Goal: Task Accomplishment & Management: Use online tool/utility

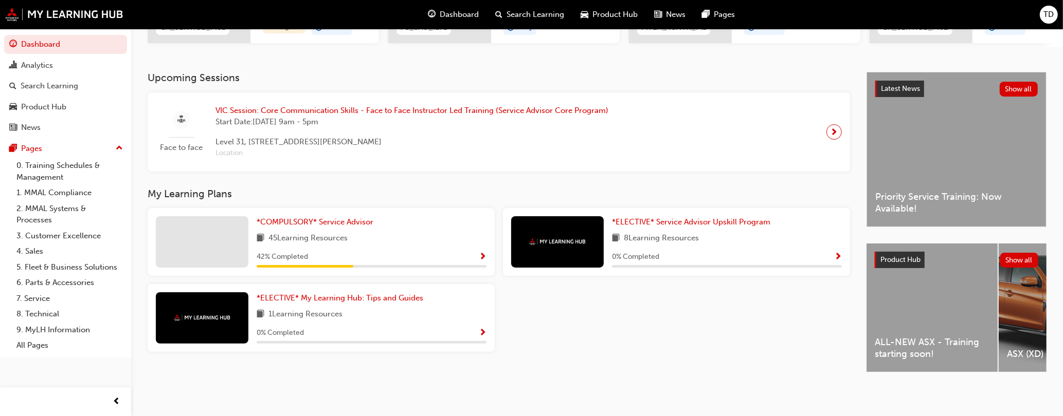
scroll to position [196, 0]
drag, startPoint x: 885, startPoint y: 369, endPoint x: 893, endPoint y: 371, distance: 8.0
click at [893, 371] on div "ALL-NEW ASX - Training starting soon! ASX (XD) Eclipse Cross (YB) Eclipse Cross…" at bounding box center [956, 309] width 180 height 131
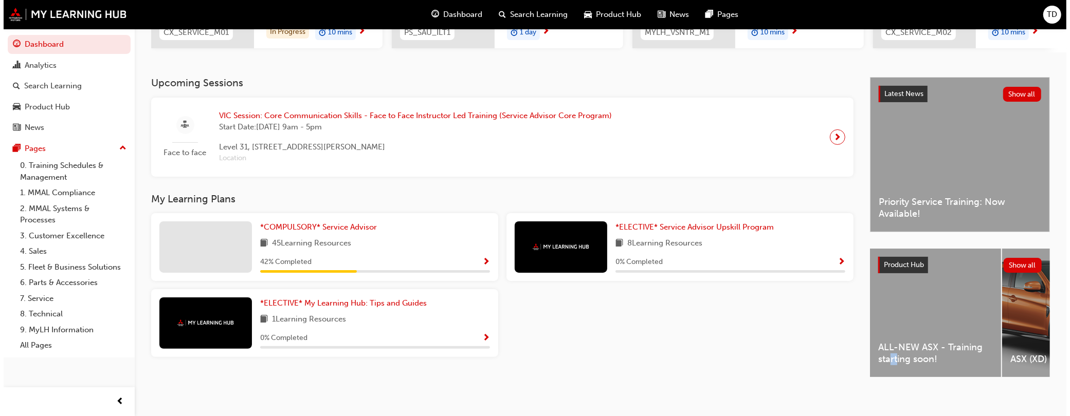
scroll to position [0, 0]
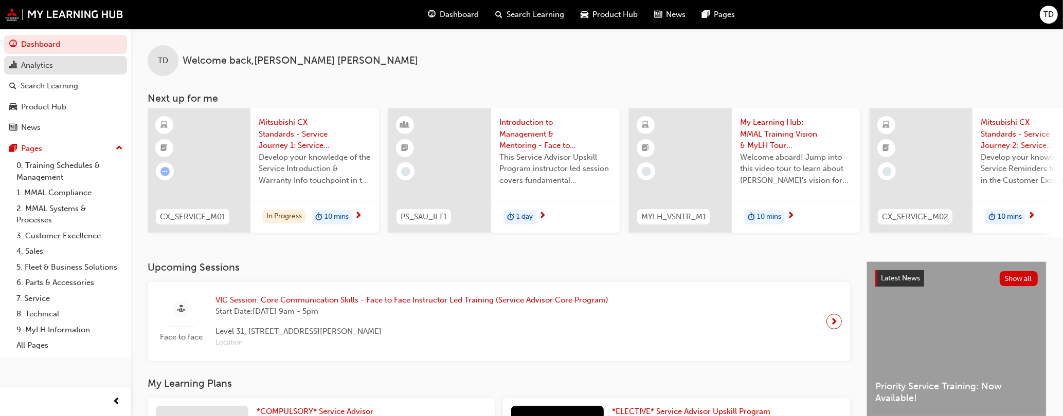
click at [43, 68] on div "Analytics" at bounding box center [37, 66] width 32 height 12
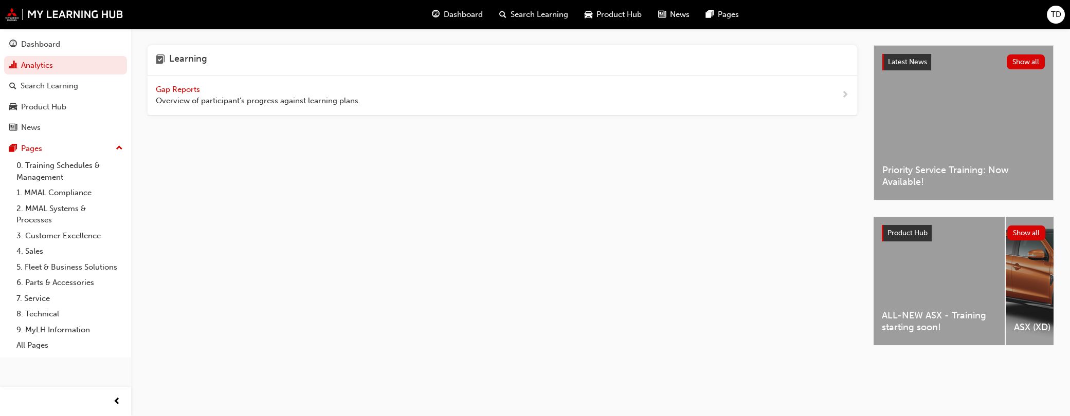
click at [213, 92] on div "Gap Reports Overview of participant's progress against learning plans." at bounding box center [258, 95] width 205 height 23
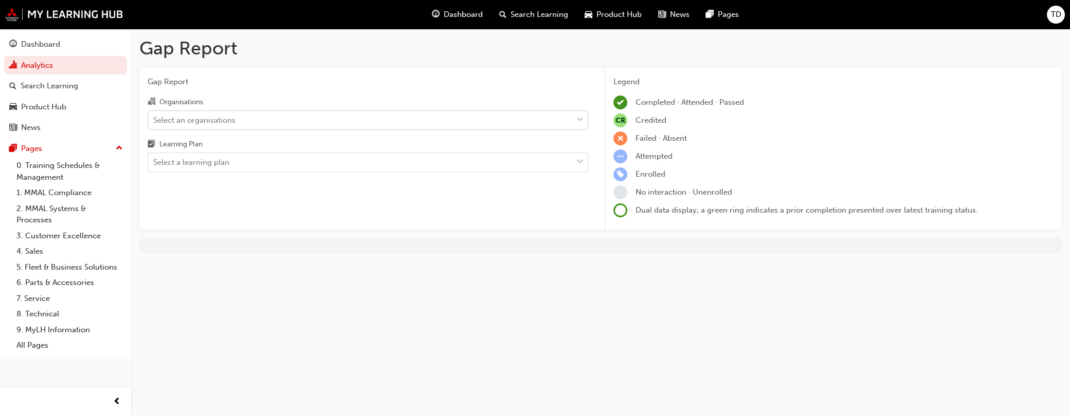
click at [324, 128] on div "Select an organisations" at bounding box center [360, 120] width 424 height 18
click at [154, 124] on input "Organisations Select an organisations" at bounding box center [153, 119] width 1 height 9
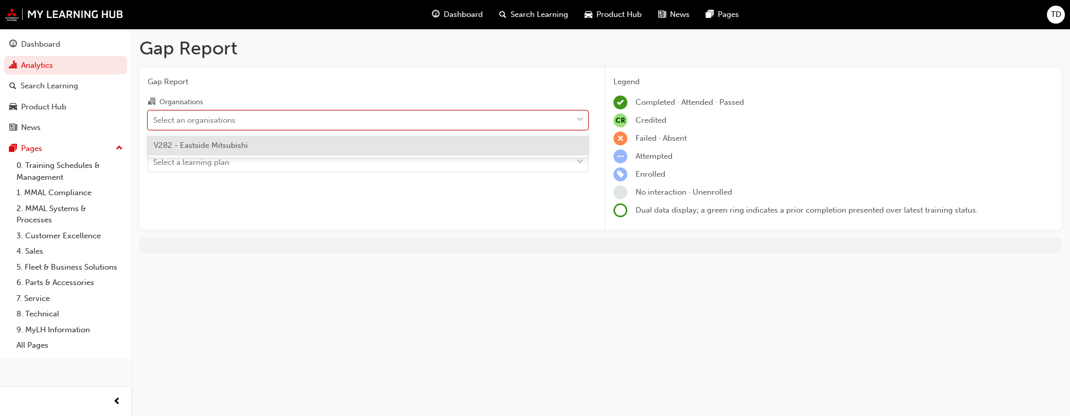
click at [315, 143] on div "V282 - Eastside Mitsubishi" at bounding box center [368, 146] width 441 height 20
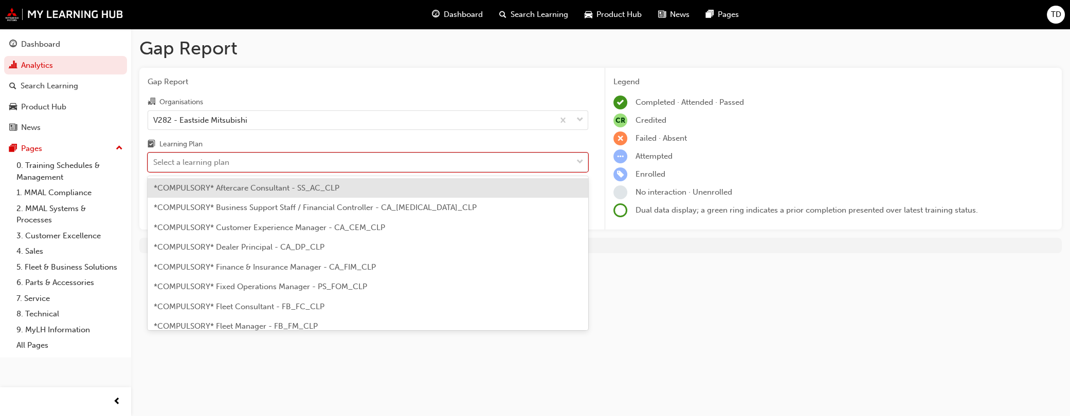
click at [308, 163] on div "Select a learning plan" at bounding box center [360, 163] width 424 height 18
click at [154, 163] on input "Learning Plan option *COMPULSORY* Aftercare Consultant - SS_AC_CLP focused, 1 o…" at bounding box center [153, 162] width 1 height 9
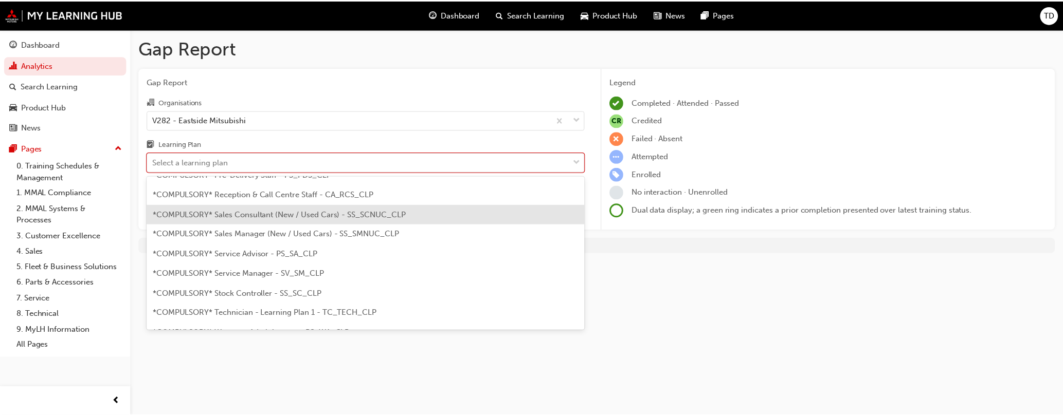
scroll to position [312, 0]
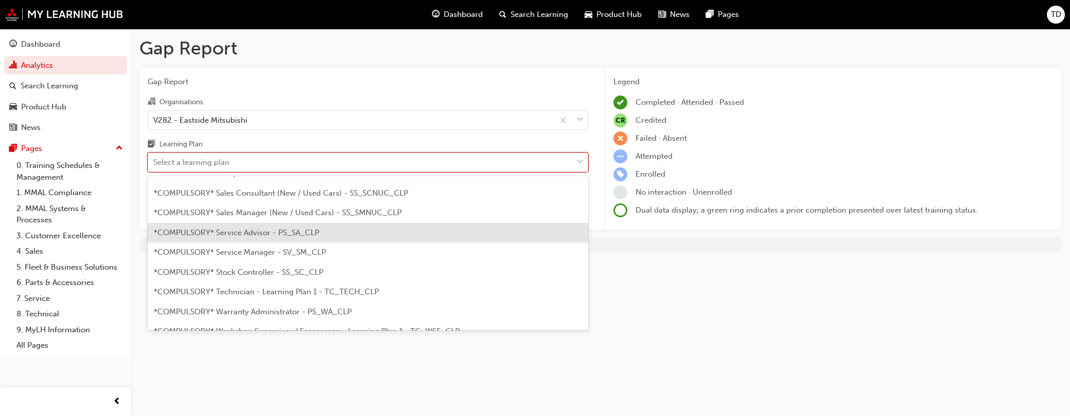
click at [286, 239] on div "*COMPULSORY* Service Advisor - PS_SA_CLP" at bounding box center [368, 233] width 441 height 20
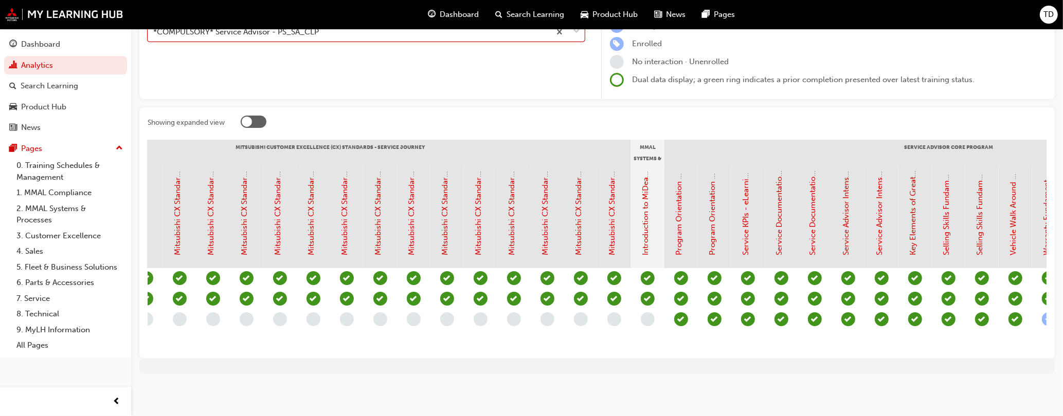
scroll to position [0, 772]
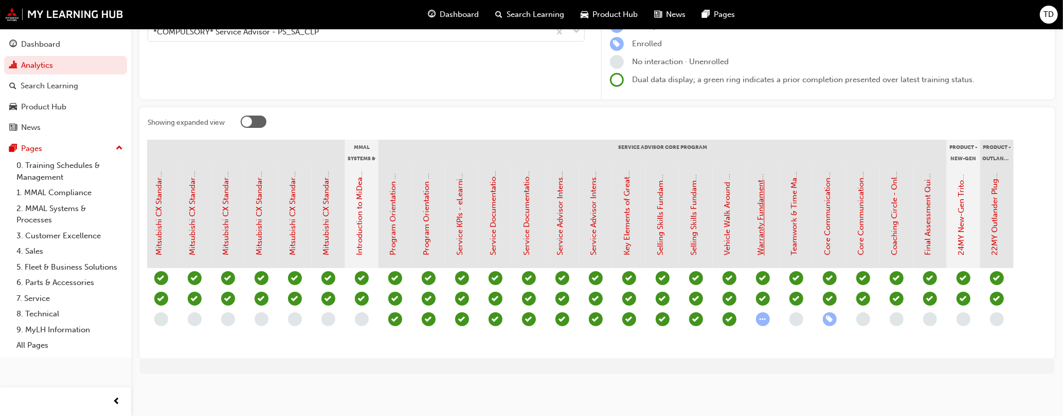
click at [760, 203] on link "Warranty Fundamentals - eLearning Module (Service Advisor Core Program)" at bounding box center [760, 120] width 9 height 272
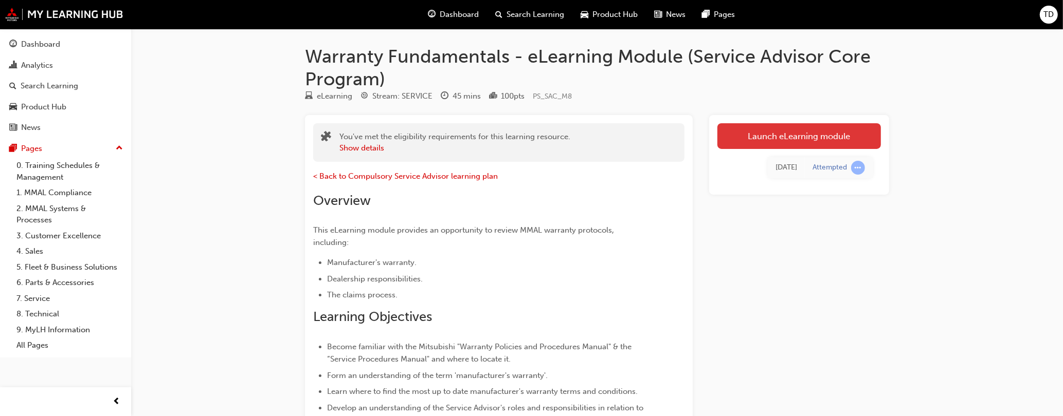
click at [764, 132] on link "Launch eLearning module" at bounding box center [798, 136] width 163 height 26
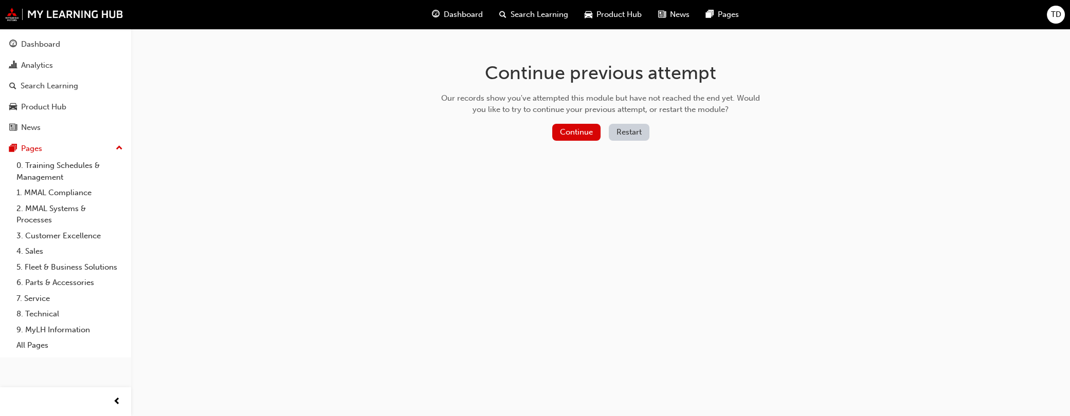
click at [632, 136] on button "Restart" at bounding box center [629, 132] width 41 height 17
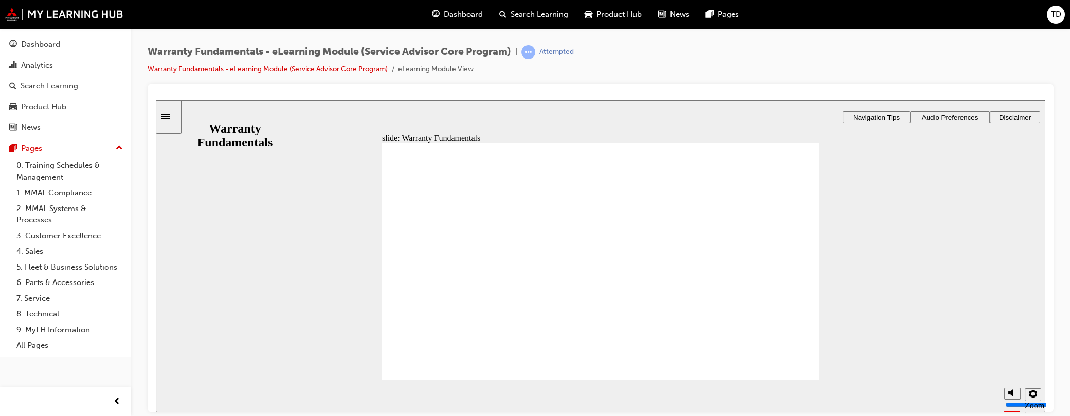
click at [941, 116] on span "Audio Preferences" at bounding box center [950, 117] width 57 height 8
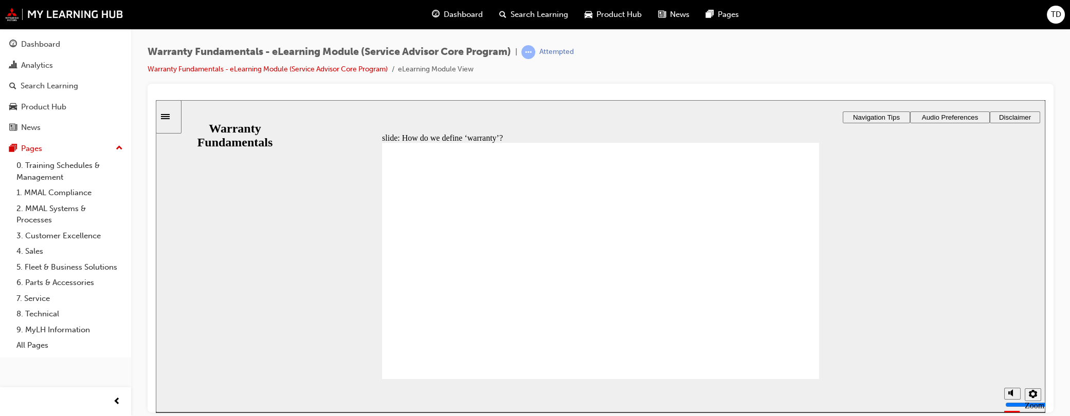
type textarea "M"
type textarea "MA"
type textarea "MAN"
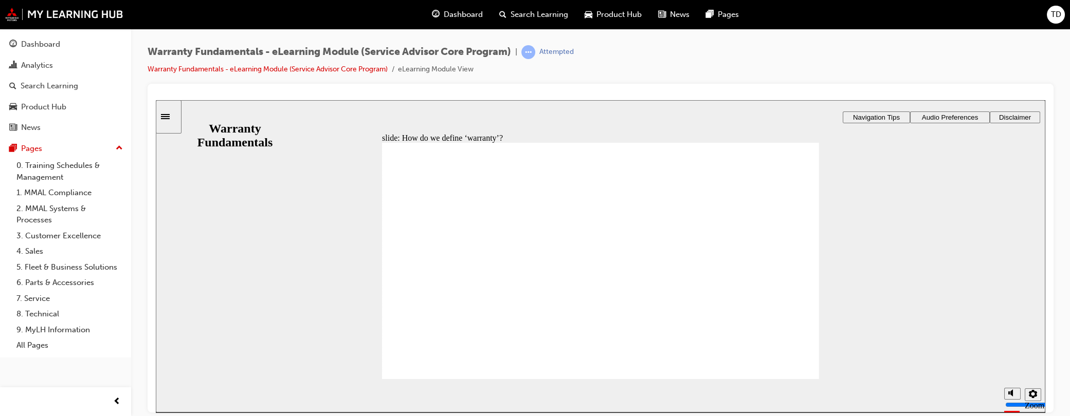
type textarea "MAN"
type textarea "MA"
type textarea "M"
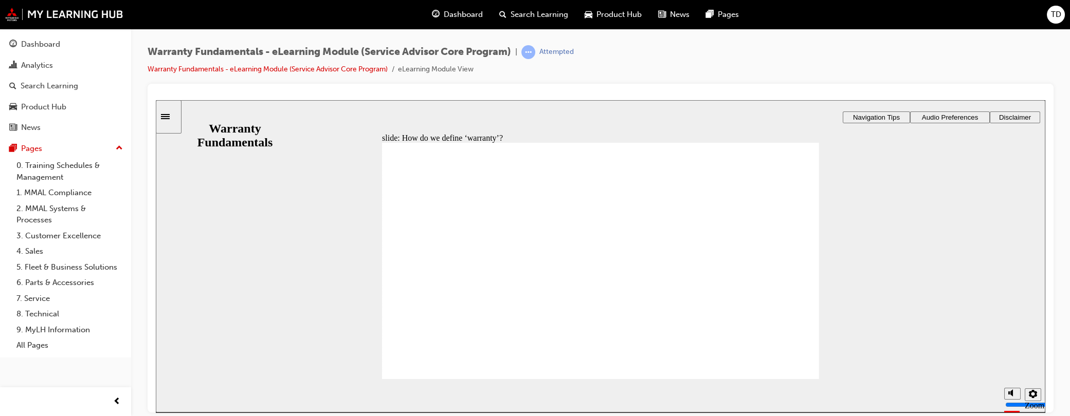
type textarea "MI"
type textarea "MIT"
type textarea "MITS"
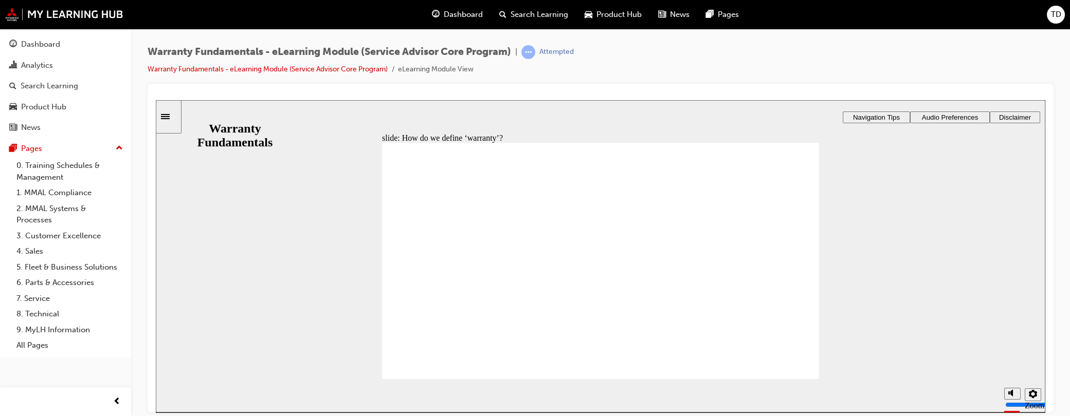
type textarea "MITS"
type textarea "MITSU"
type textarea "MITSUB"
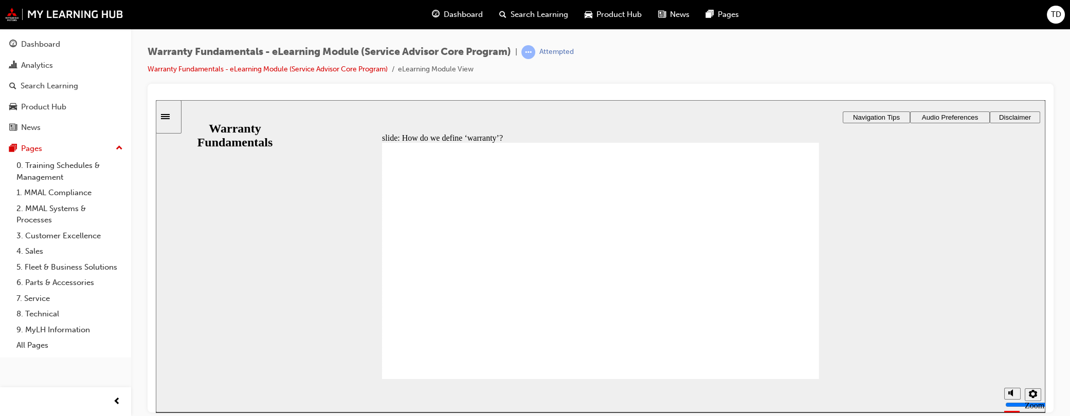
type textarea "MITSUBI"
type textarea "MITSUBIS"
type textarea "MITSUBISH"
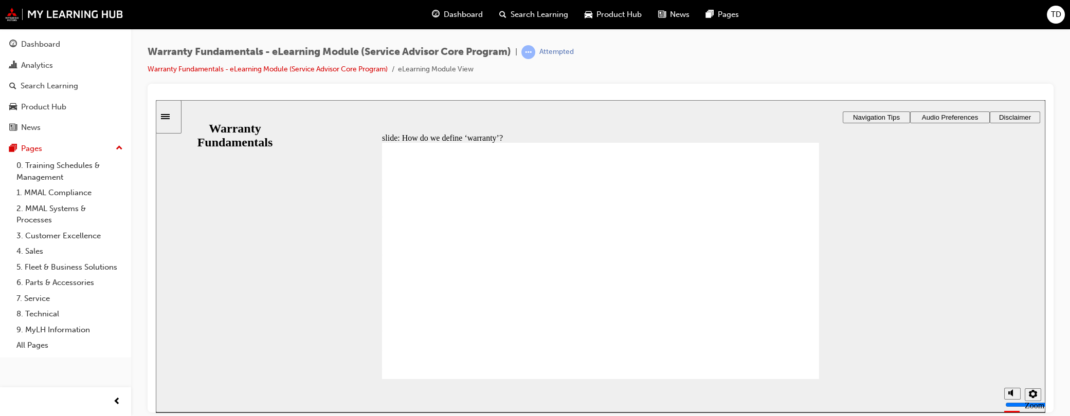
type textarea "MITSUBISH"
type textarea "MITSUBISHI"
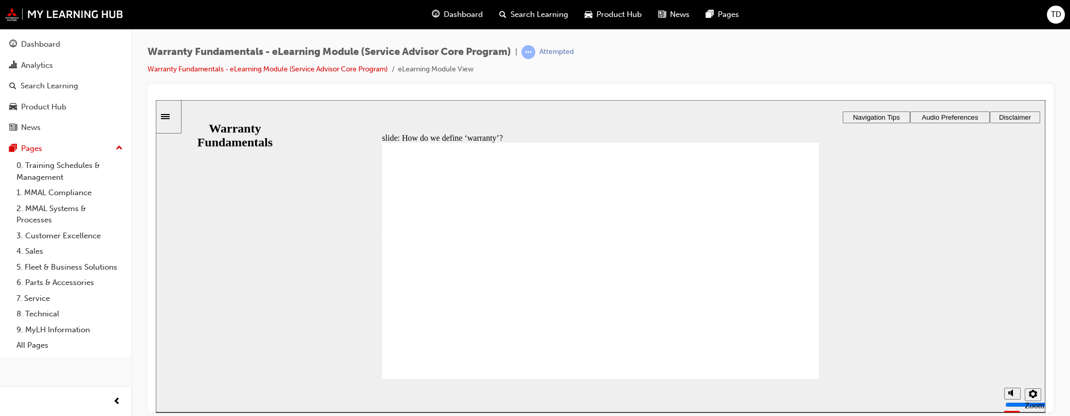
type textarea "MITSUBISHI T"
type textarea "MITSUBISHI TO"
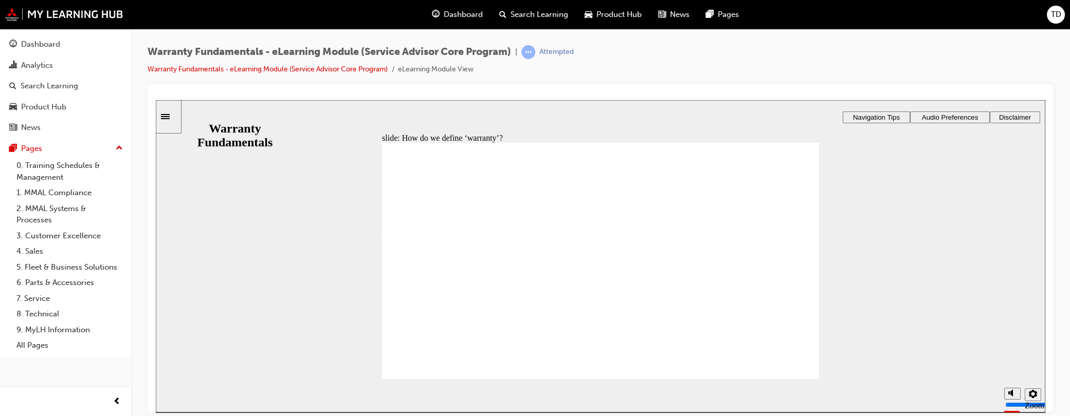
type textarea "MITSUBISHI TO"
type textarea "MITSUBISHI TO C"
type textarea "MITSUBISHI TO CO"
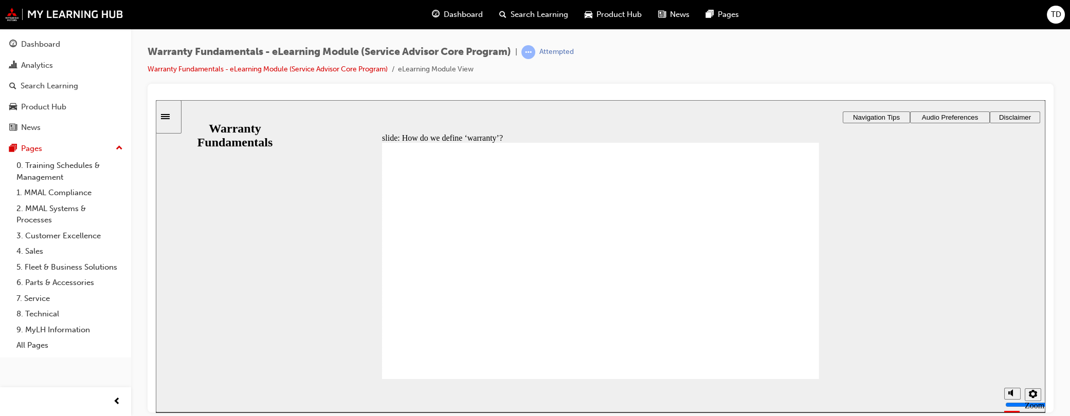
type textarea "MITSUBISHI TO COV"
type textarea "MITSUBISHI TO COVE"
type textarea "MITSUBISHI TO COVER"
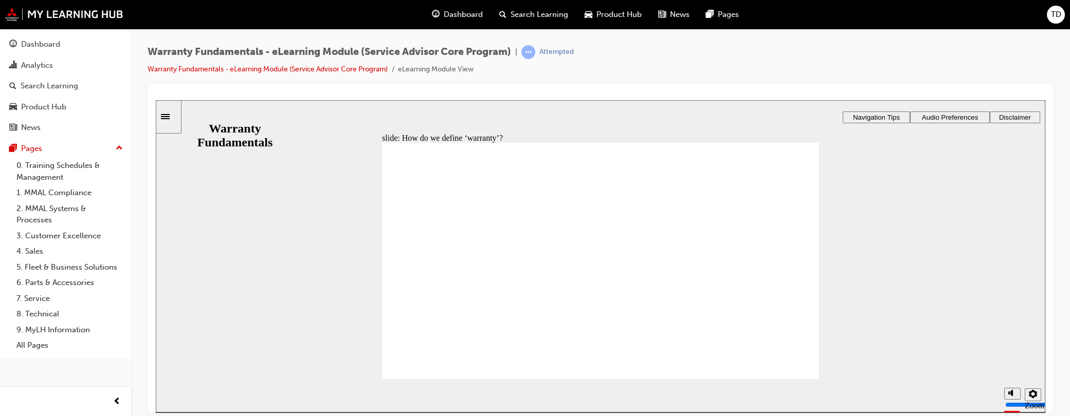
type textarea "MITSUBISHI TO COVER"
type textarea "MITSUBISHI TO COVER A"
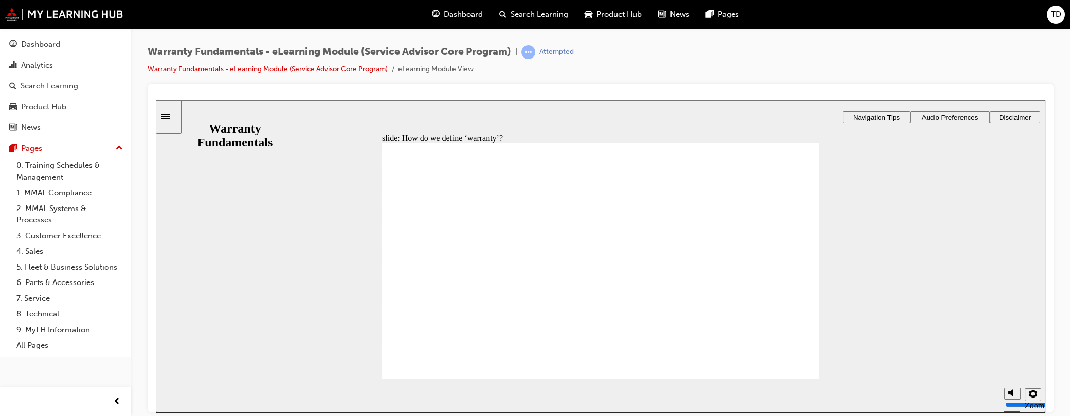
type textarea "MITSUBISHI TO COVER AN"
type textarea "MITSUBISHI TO COVER ANY"
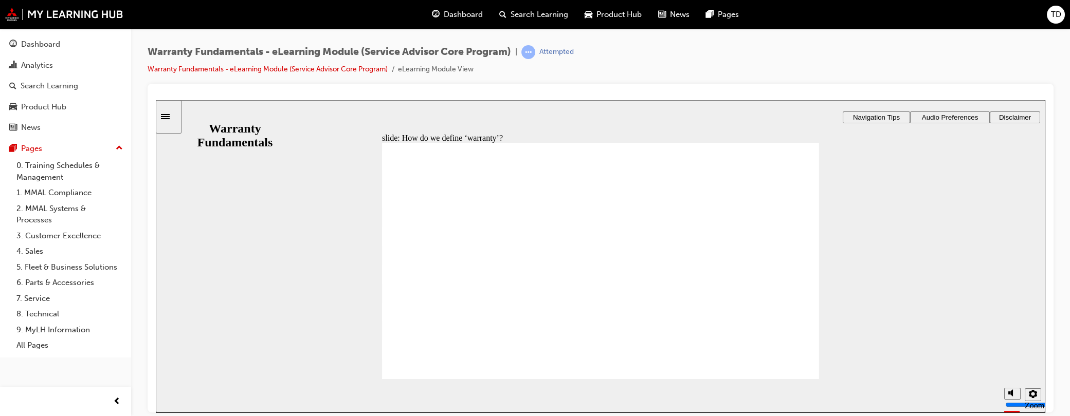
type textarea "MITSUBISHI TO COVER ANY"
type textarea "MITSUBISHI TO COVER ANY D"
type textarea "MITSUBISHI TO COVER ANY DE"
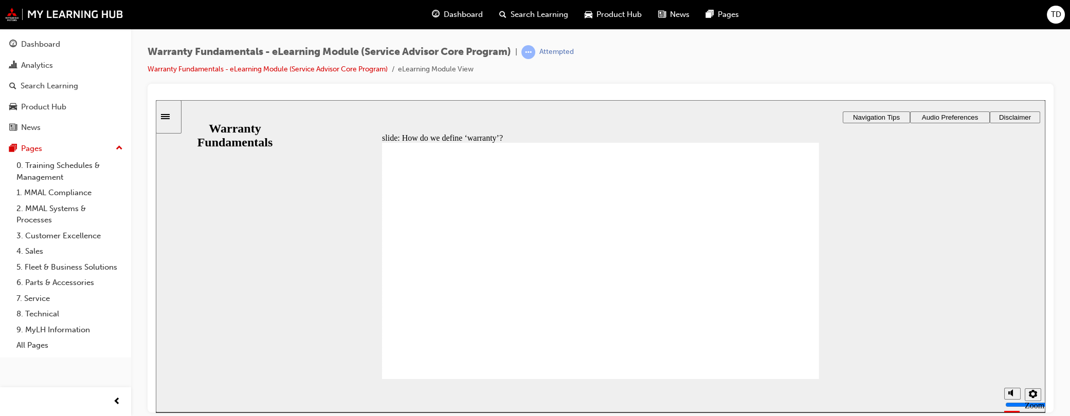
type textarea "MITSUBISHI TO COVER ANY DEF"
type textarea "MITSUBISHI TO COVER ANY DEFE"
type textarea "MITSUBISHI TO COVER ANY DEFEC"
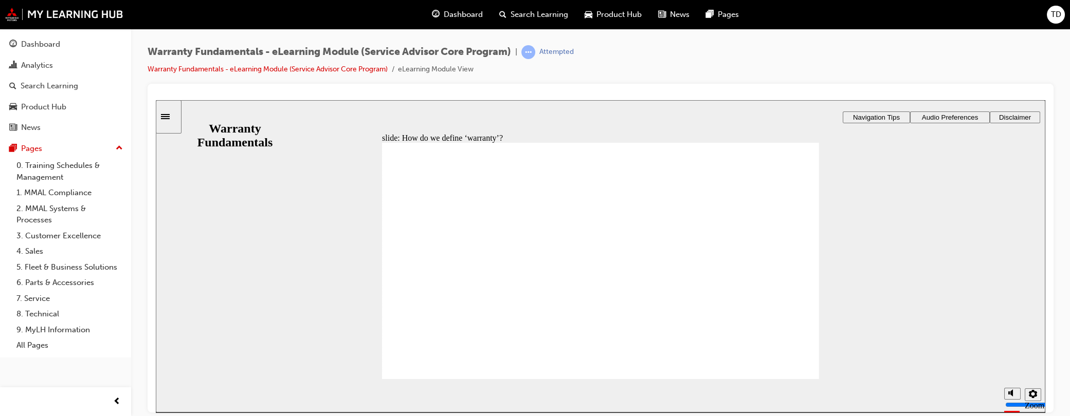
type textarea "MITSUBISHI TO COVER ANY DEFEC"
type textarea "MITSUBISHI TO COVER ANY DEFECT"
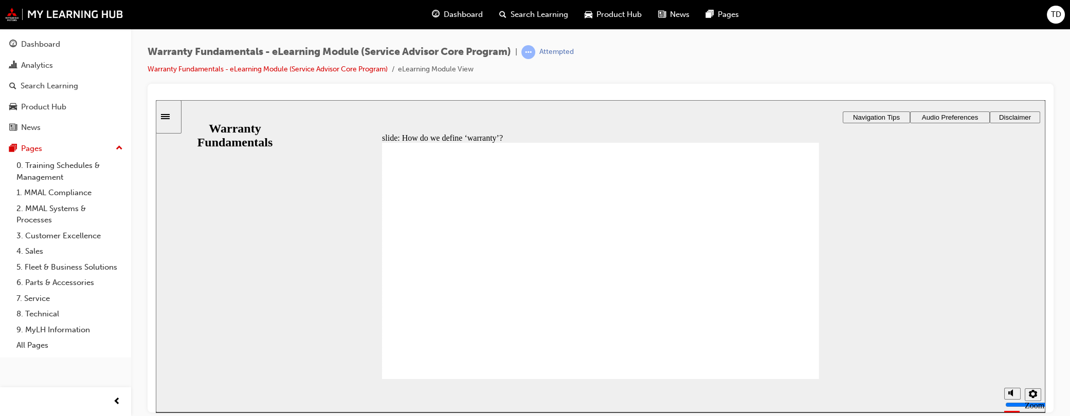
type textarea "MITSUBISHI TO COVER ANY DEFECT T"
type textarea "MITSUBISHI TO COVER ANY DEFECT TH"
type textarea "MITSUBISHI TO COVER ANY DEFECT THA"
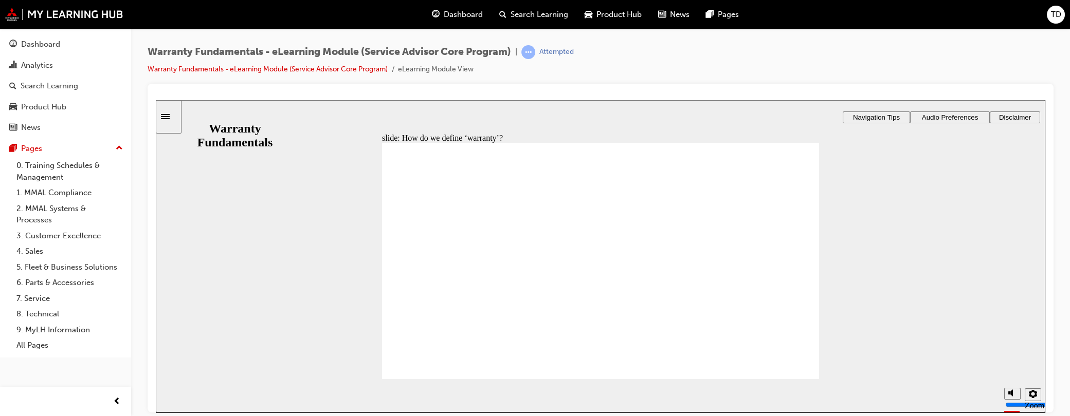
type textarea "MITSUBISHI TO COVER ANY DEFECT THA"
type textarea "MITSUBISHI TO COVER ANY DEFECT THAT"
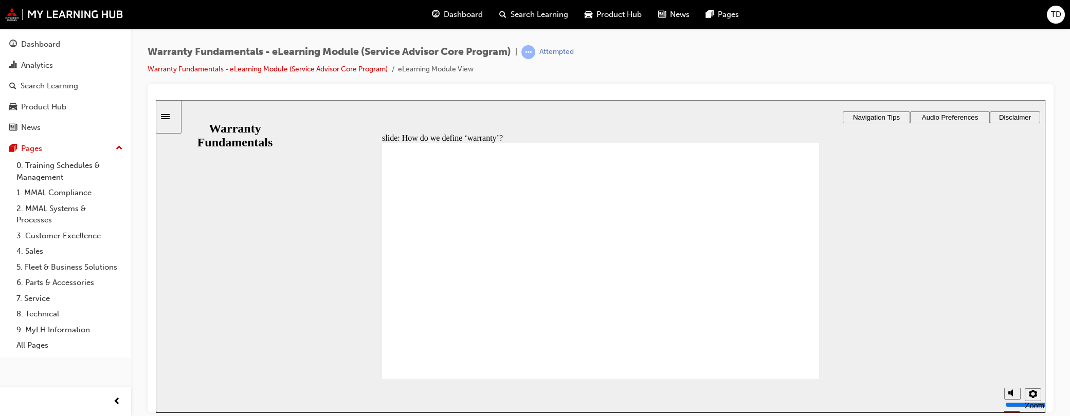
type textarea "MITSUBISHI TO COVER ANY DEFECT THAT I"
type textarea "MITSUBISHI TO COVER ANY DEFECT THAT IS"
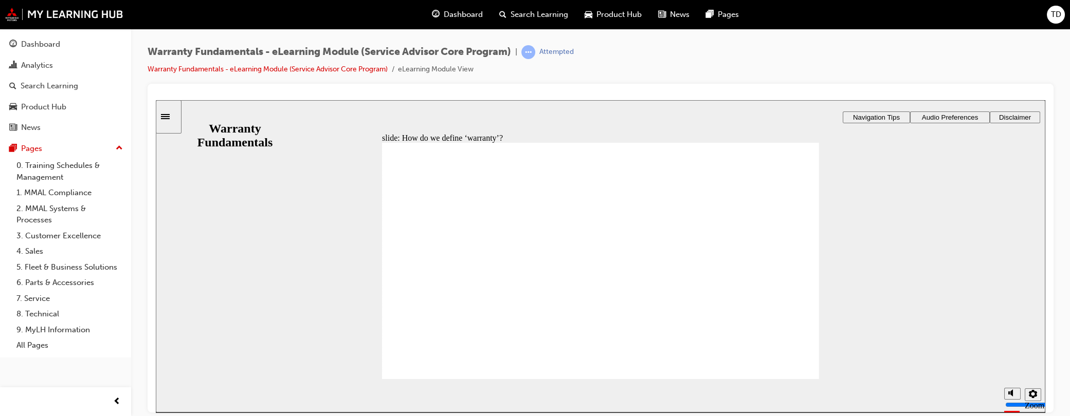
type textarea "MITSUBISHI TO COVER ANY DEFECT THAT IS"
type textarea "MITSUBISHI TO COVER ANY DEFECT THAT IS D"
type textarea "MITSUBISHI TO COVER ANY DEFECT THAT IS DE"
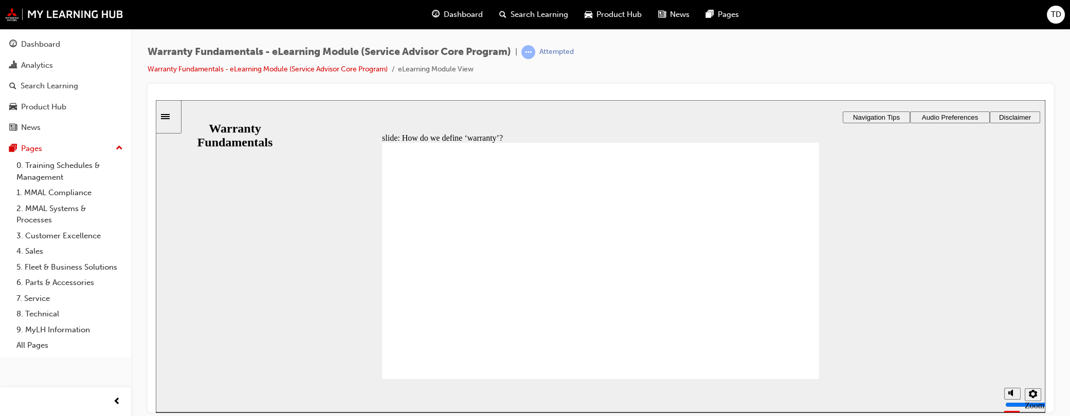
type textarea "MITSUBISHI TO COVER ANY DEFECT THAT IS [PERSON_NAME]"
type textarea "MITSUBISHI TO COVER ANY DEFECT THAT IS DEEM"
type textarea "MITSUBISHI TO COVER ANY DEFECT THAT IS DEEME"
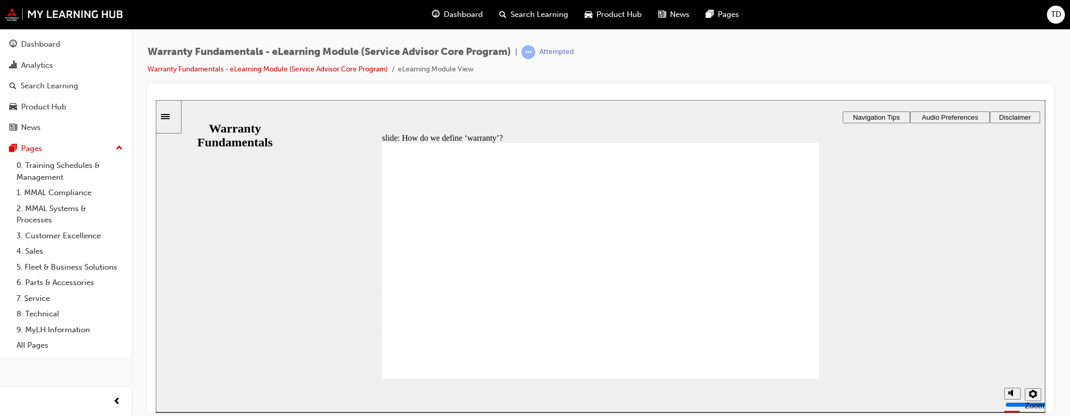
type textarea "MITSUBISHI TO COVER ANY DEFECT THAT IS DEEME"
type textarea "MITSUBISHI TO COVER ANY DEFECT THAT IS DEEMED"
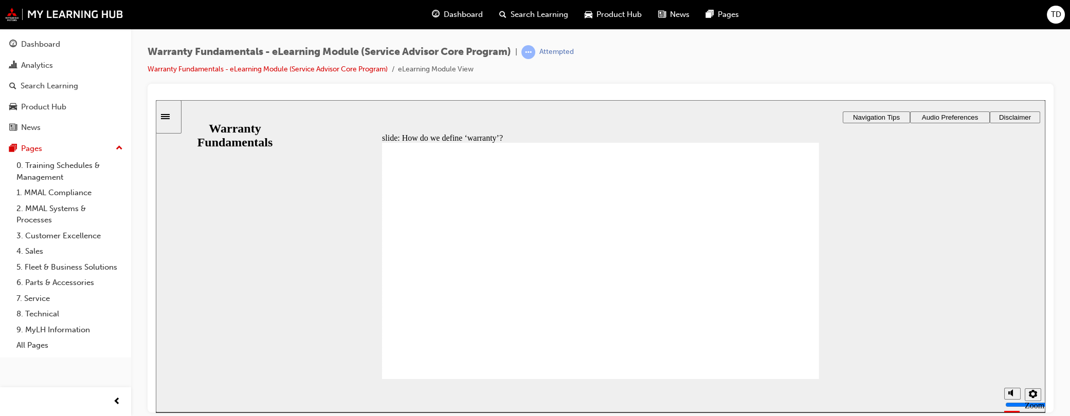
type textarea "MITSUBISHI TO COVER ANY DEFECT THAT IS DEEMED B"
type textarea "MITSUBISHI TO COVER ANY DEFECT THAT IS DEEMED BY"
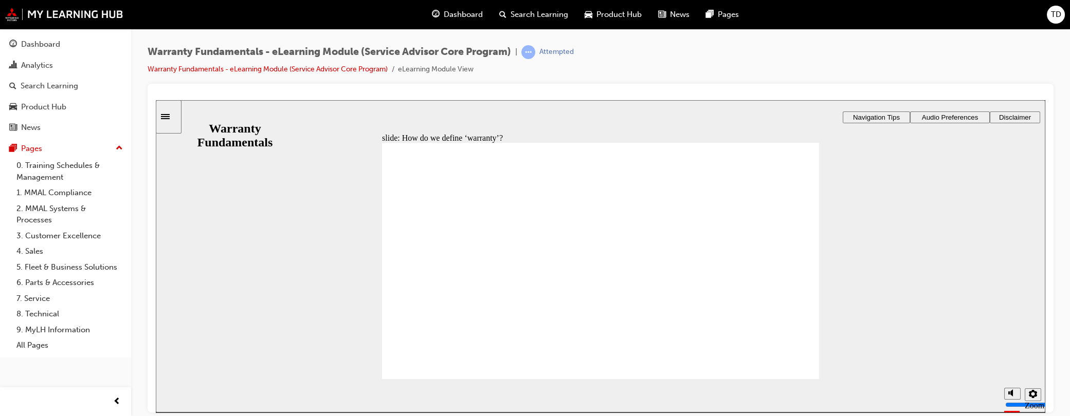
type textarea "MITSUBISHI TO COVER ANY DEFECT THAT IS DEEMED BY"
type textarea "MITSUBISHI TO COVER ANY DEFECT THAT IS DEEMED BY T"
type textarea "MITSUBISHI TO COVER ANY DEFECT THAT IS DEEMED BY TH"
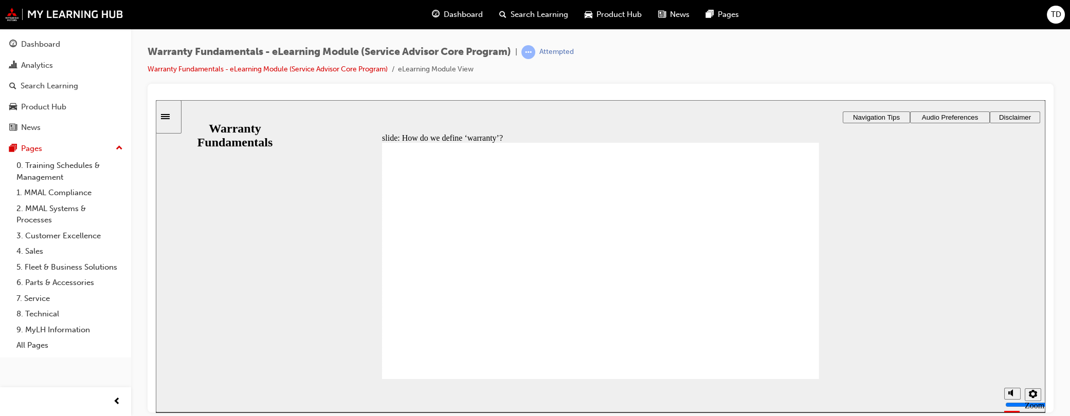
type textarea "MITSUBISHI TO COVER ANY DEFECT THAT IS DEEMED BY THW"
type textarea "MITSUBISHI TO COVER ANY DEFECT THAT IS DEEMED BY THWE"
type textarea "MITSUBISHI TO COVER ANY DEFECT THAT IS DEEMED BY THW"
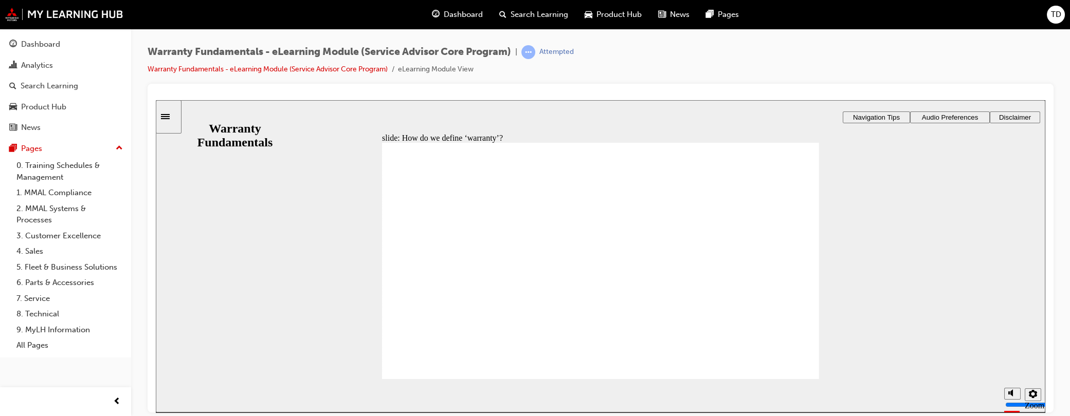
type textarea "MITSUBISHI TO COVER ANY DEFECT THAT IS DEEMED BY THW"
type textarea "MITSUBISHI TO COVER ANY DEFECT THAT IS DEEMED BY TH"
type textarea "MITSUBISHI TO COVER ANY DEFECT THAT IS DEEMED BY THE"
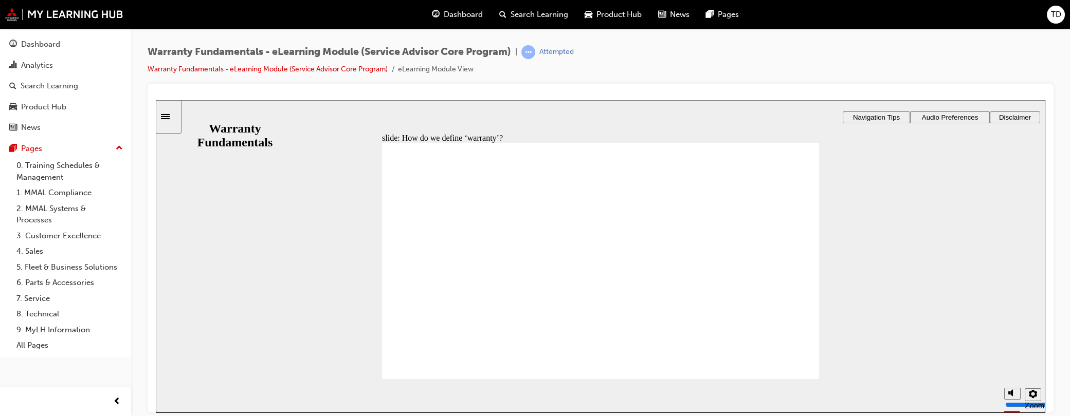
type textarea "MITSUBISHI TO COVER ANY DEFECT THAT IS DEEMED BY THEM"
type textarea "MITSUBISHI TO COVER ANY DEFECT THAT IS DEEMED BY THEM T"
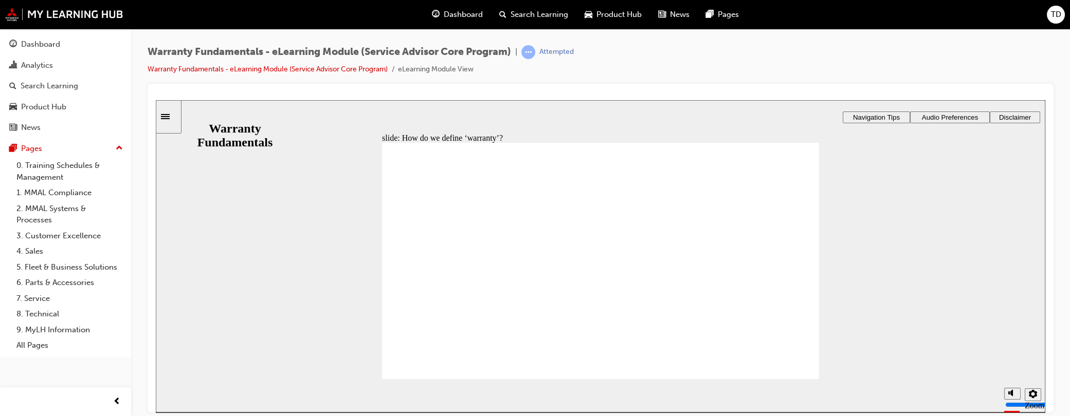
type textarea "MITSUBISHI TO COVER ANY DEFECT THAT IS DEEMED BY THEM T"
type textarea "MITSUBISHI TO COVER ANY DEFECT THAT IS DEEMED BY THEM TO"
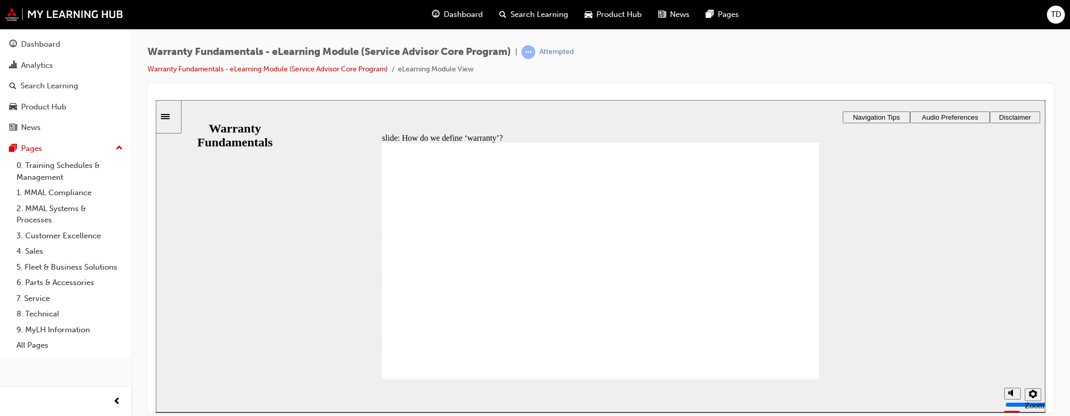
type textarea "MITSUBISHI TO COVER ANY DEFECT THAT IS DEEMED BY THEM TO B"
type textarea "MITSUBISHI TO COVER ANY DEFECT THAT IS DEEMED BY THEM TO BE"
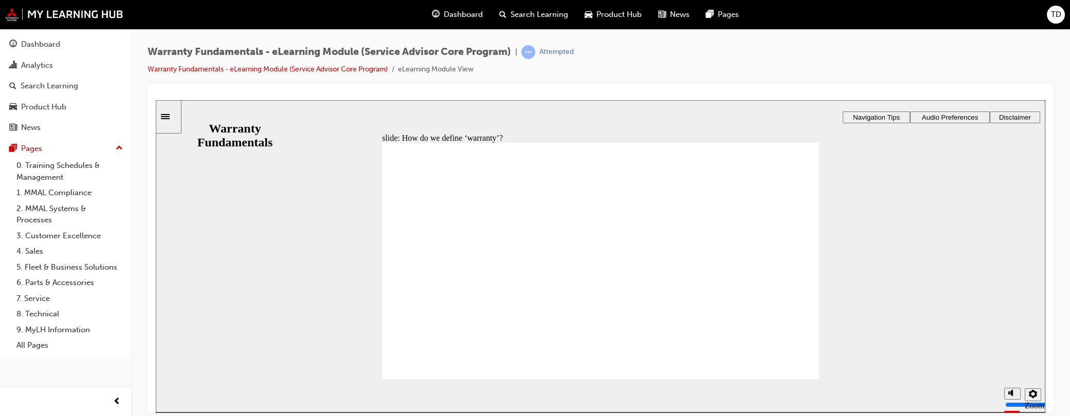
type textarea "MITSUBISHI TO COVER ANY DEFECT THAT IS DEEMED BY THEM TO BE"
type textarea "MITSUBISHI TO COVER ANY DEFECT THAT IS DEEMED BY THEM TO BE W"
type textarea "MITSUBISHI TO COVER ANY DEFECT THAT IS DEEMED BY THEM TO BE WA"
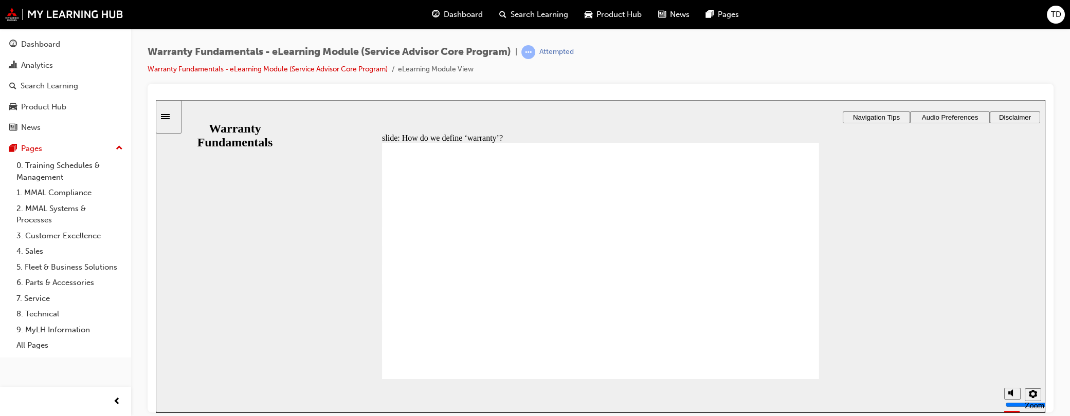
type textarea "MITSUBISHI TO COVER ANY DEFECT THAT IS DEEMED BY THEM TO BE WAR"
type textarea "MITSUBISHI TO COVER ANY DEFECT THAT IS DEEMED BY THEM TO BE WARR"
type textarea "MITSUBISHI TO COVER ANY DEFECT THAT IS DEEMED BY THEM TO BE WARRI"
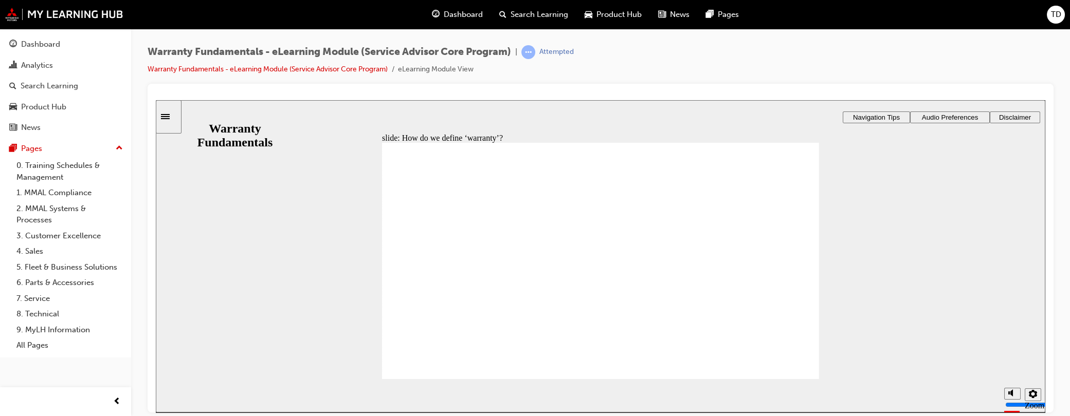
type textarea "MITSUBISHI TO COVER ANY DEFECT THAT IS DEEMED BY THEM TO BE WARRI"
type textarea "MITSUBISHI TO COVER ANY DEFECT THAT IS DEEMED BY THEM TO BE WARR"
type textarea "MITSUBISHI TO COVER ANY DEFECT THAT IS DEEMED BY THEM TO BE WARRA"
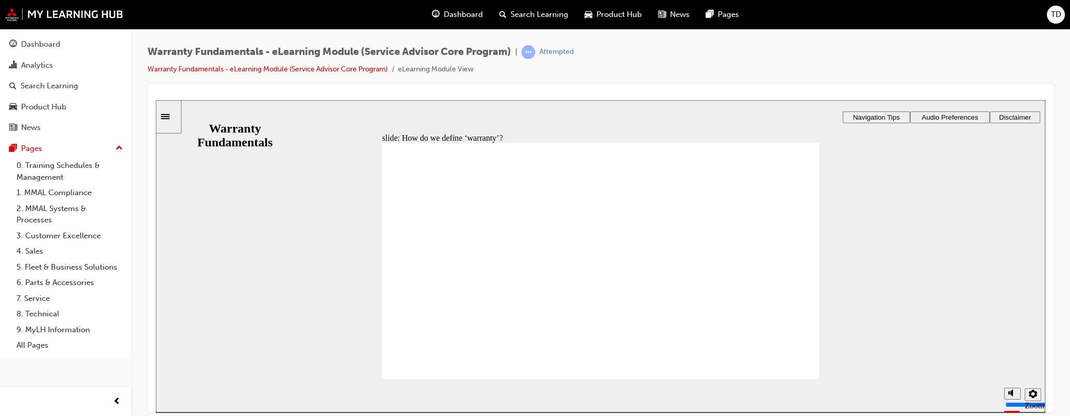
type textarea "MITSUBISHI TO COVER ANY DEFECT THAT IS DEEMED BY THEM TO BE WARRAN"
type textarea "MITSUBISHI TO COVER ANY DEFECT THAT IS DEEMED BY THEM TO BE WARRANT"
type textarea "MITSUBISHI TO COVER ANY DEFECT THAT IS DEEMED BY THEM TO BE WARRANTY"
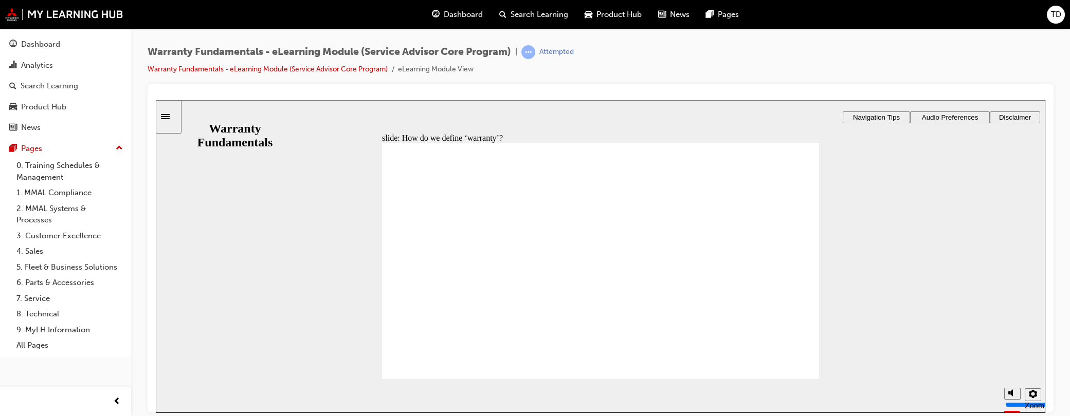
type textarea "MITSUBISHI TO COVER ANY DEFECT THAT IS DEEMED BY THEM TO BE WARRANTY"
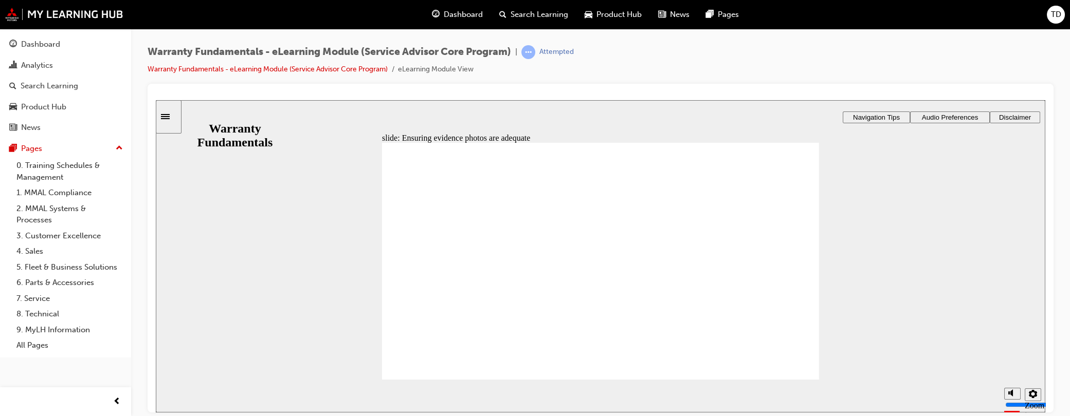
type input "2"
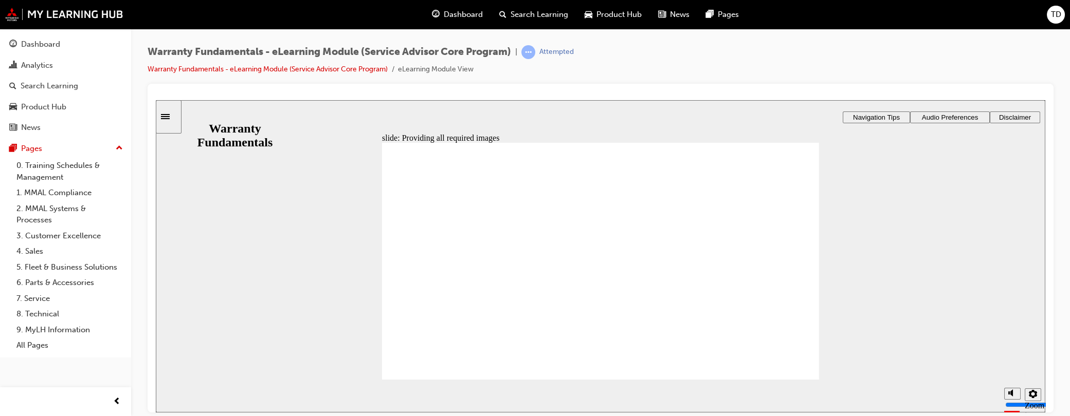
type input "2"
click at [340, 351] on div "slide: Providing all required images Rectangle 1 Oval 1 Location This image sho…" at bounding box center [600, 256] width 889 height 313
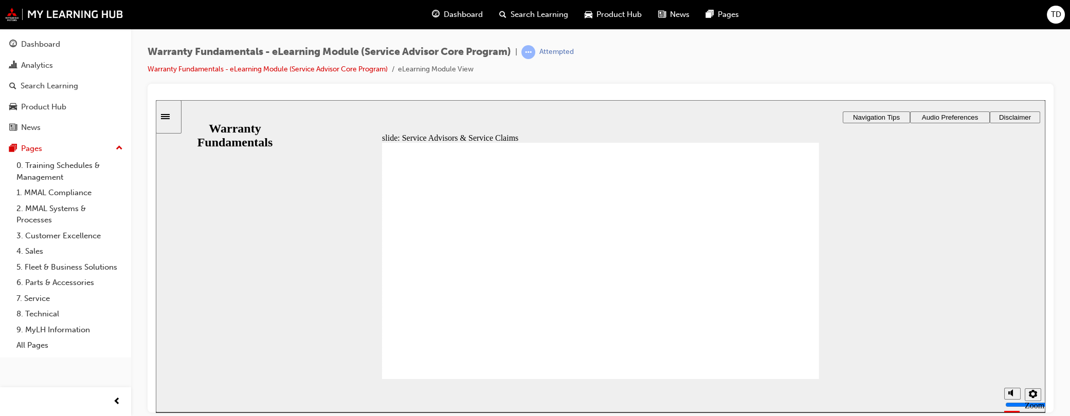
checkbox input "true"
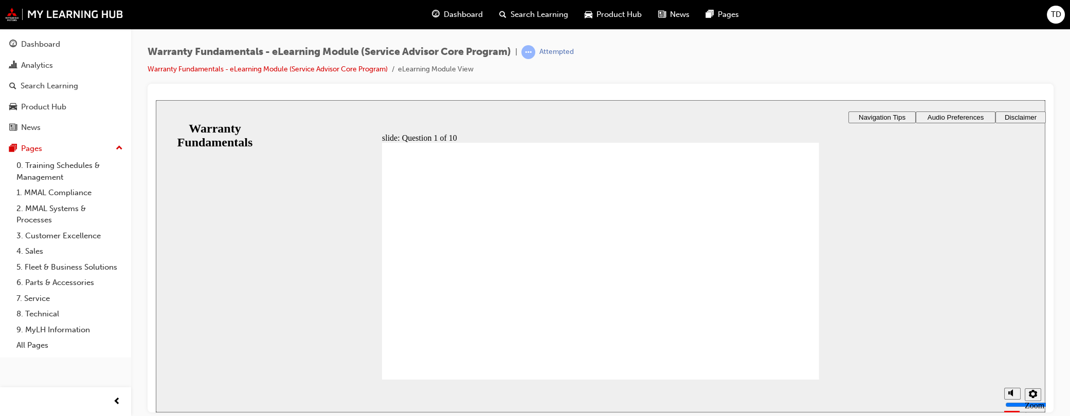
radio input "true"
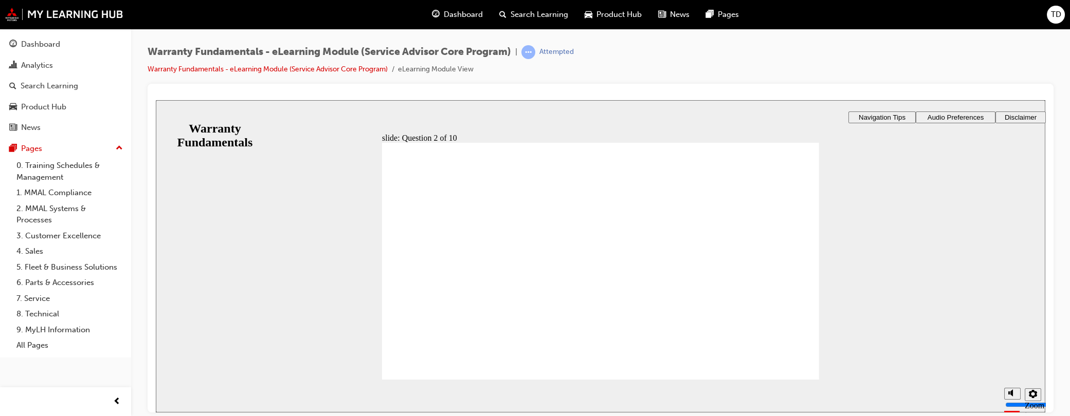
radio input "true"
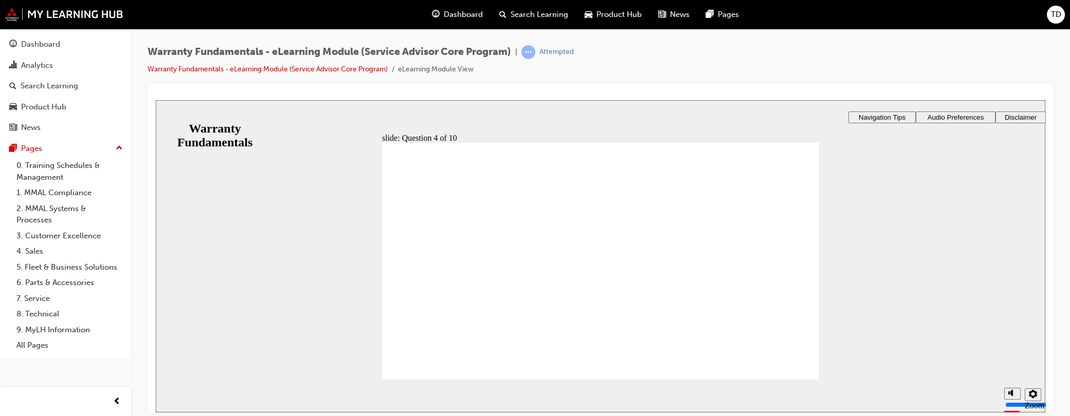
radio input "true"
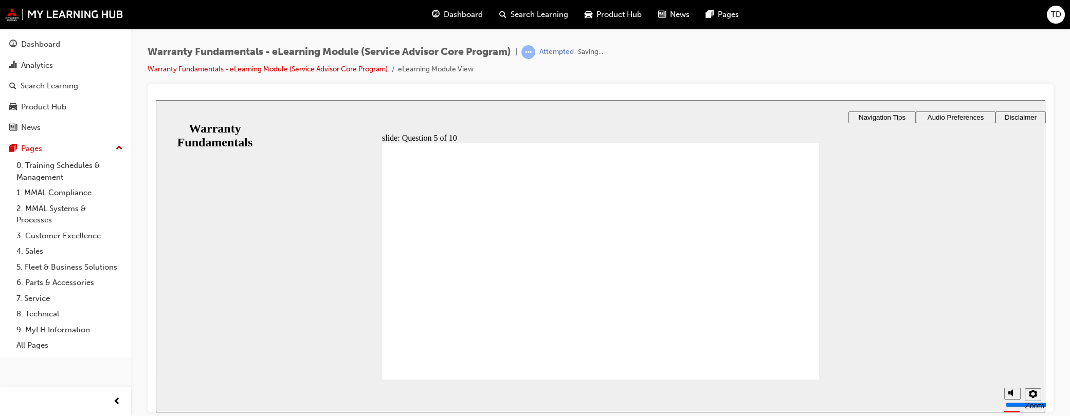
checkbox input "true"
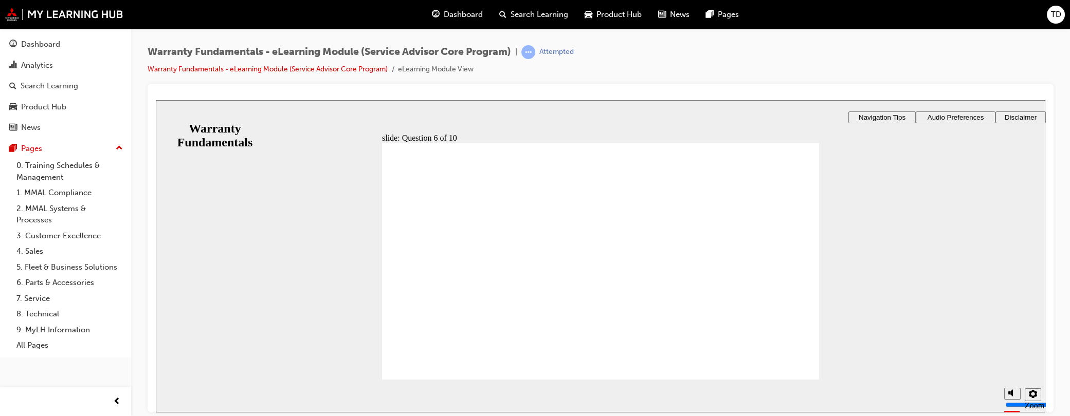
checkbox input "true"
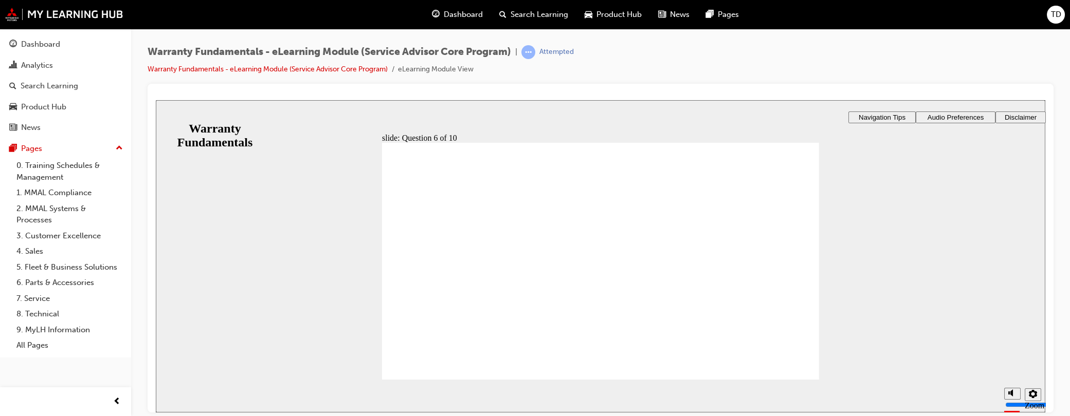
radio input "true"
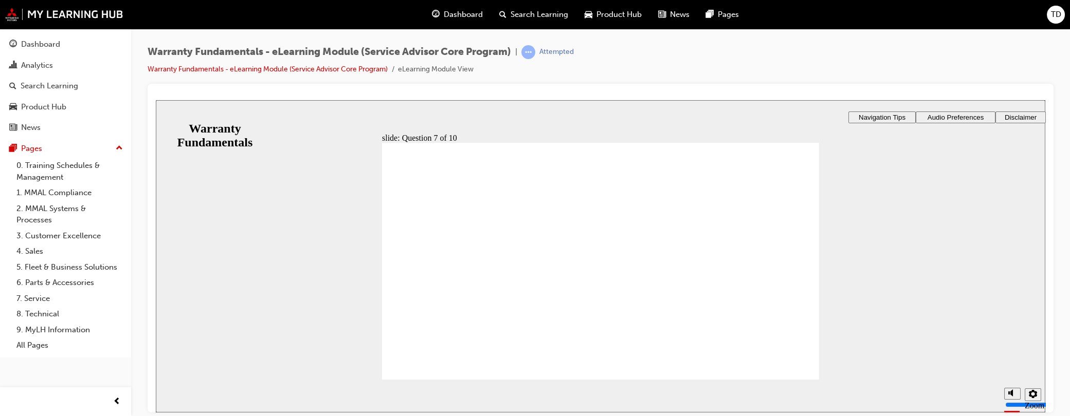
radio input "true"
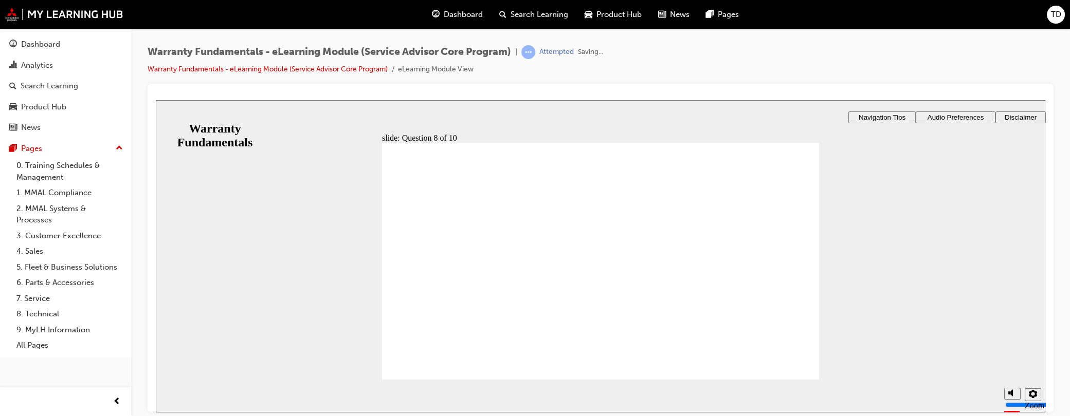
radio input "true"
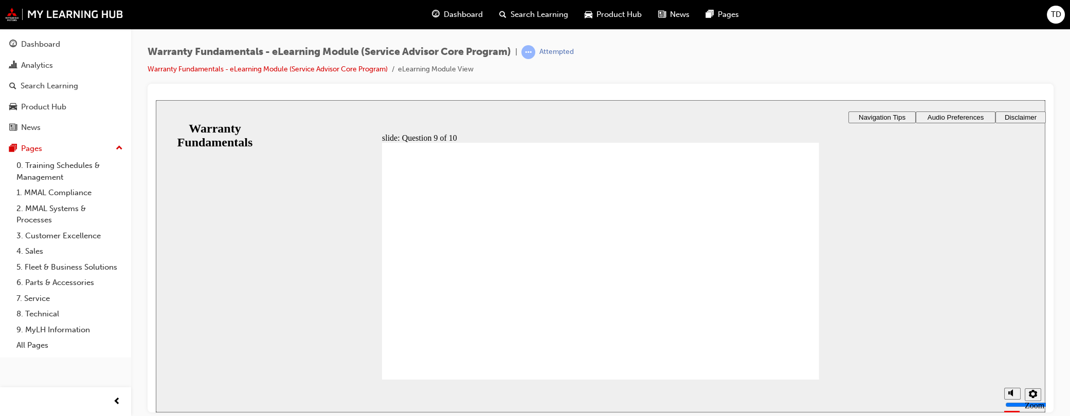
radio input "true"
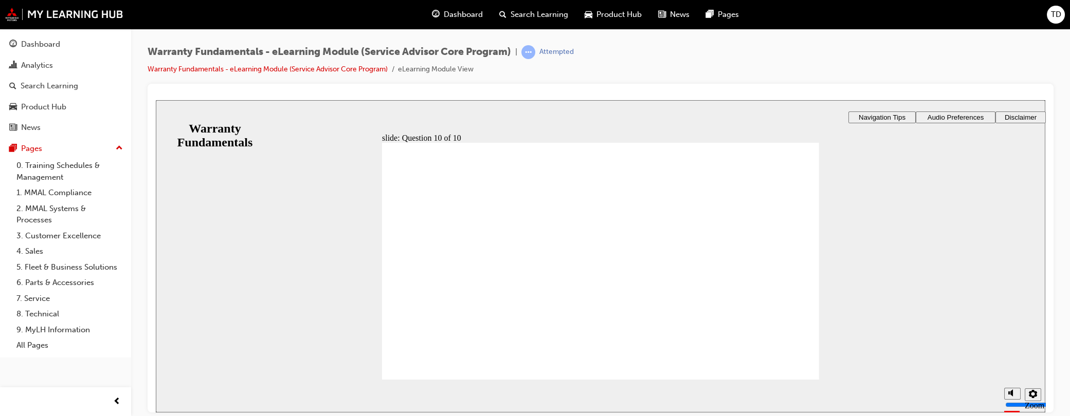
checkbox input "true"
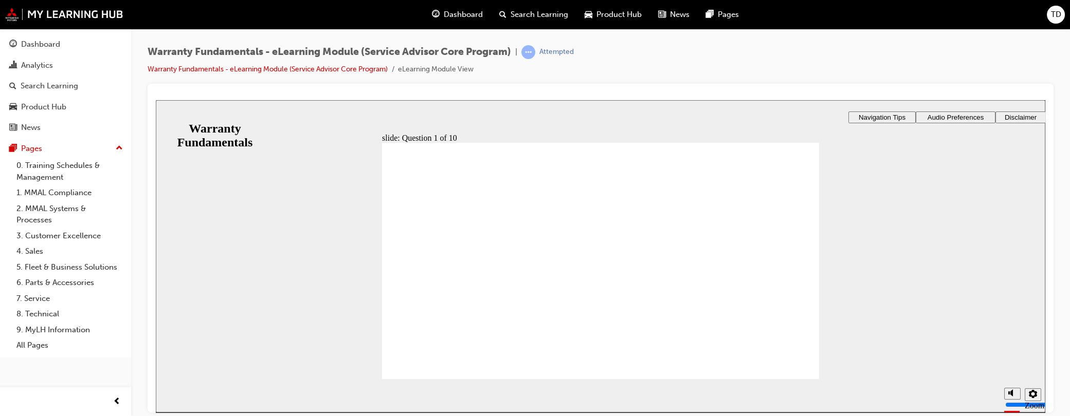
checkbox input "true"
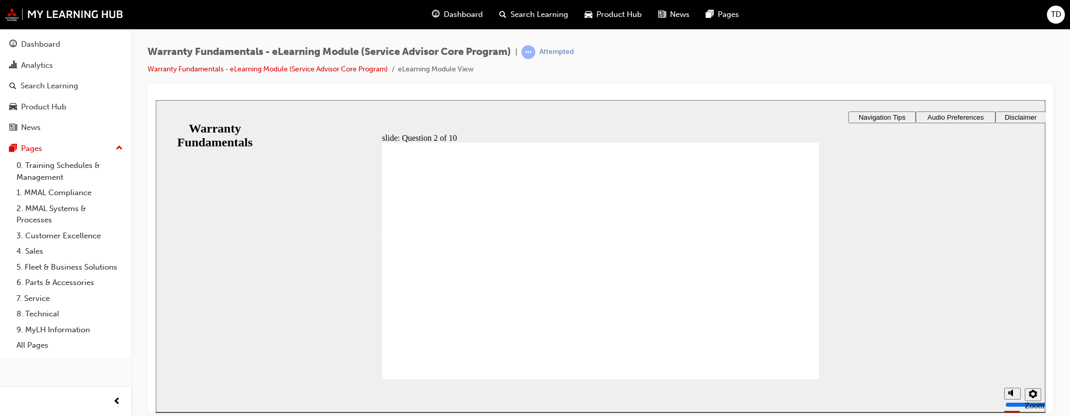
radio input "true"
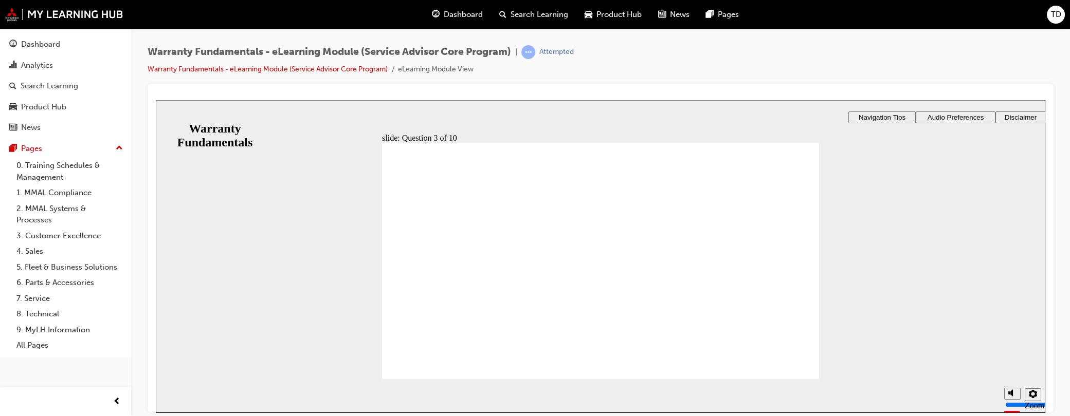
radio input "true"
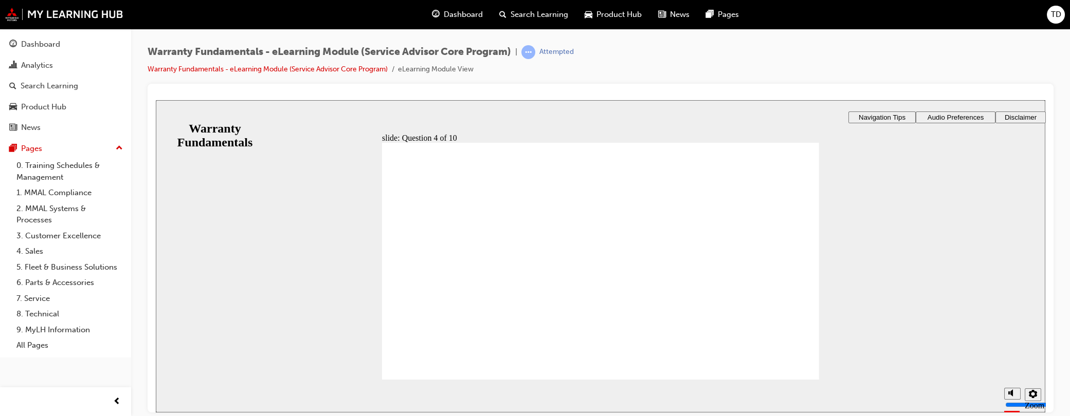
radio input "true"
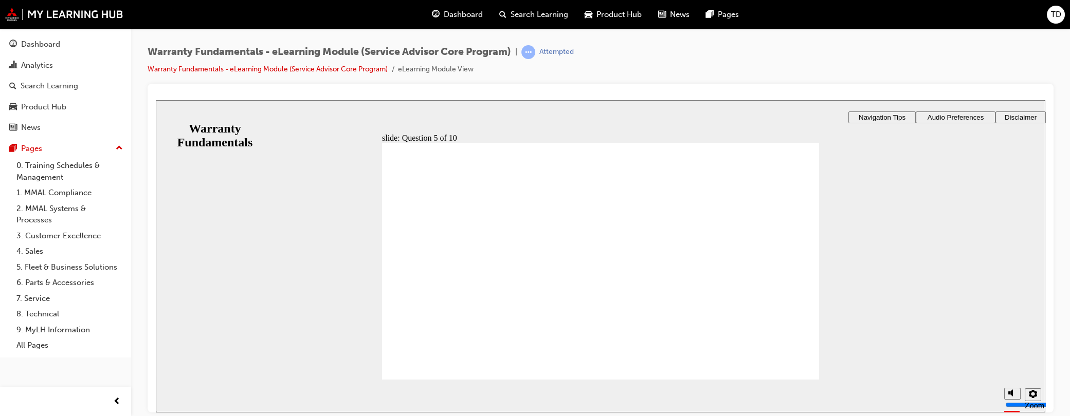
checkbox input "true"
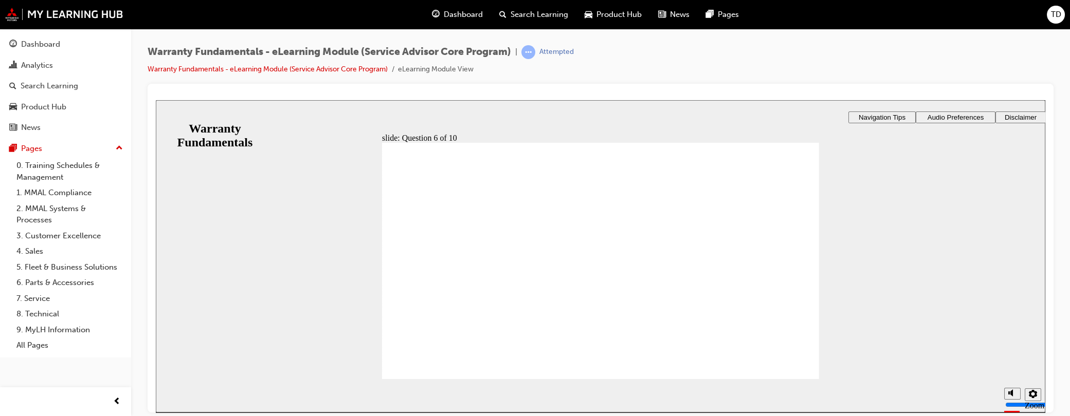
checkbox input "true"
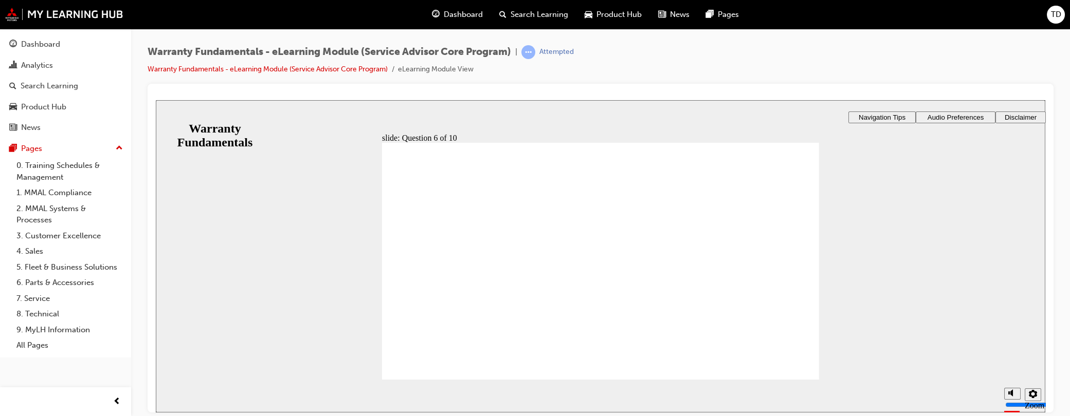
checkbox input "true"
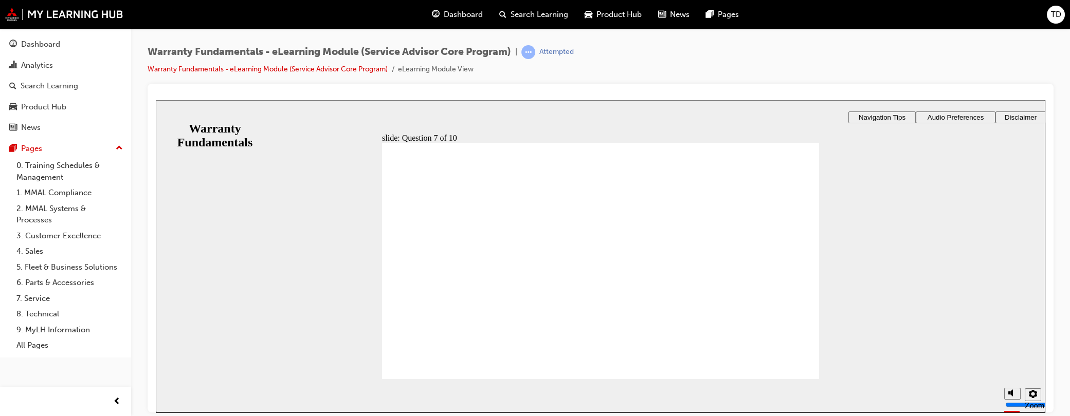
radio input "true"
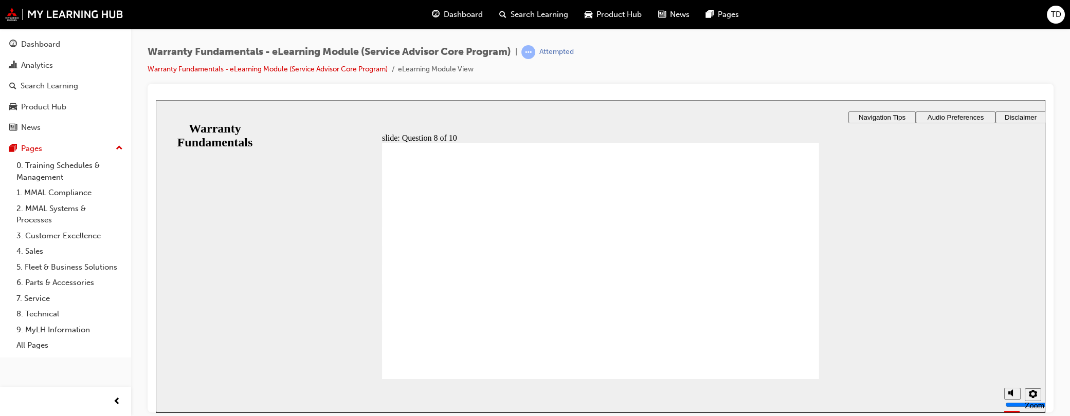
radio input "true"
drag, startPoint x: 609, startPoint y: 300, endPoint x: 617, endPoint y: 302, distance: 9.1
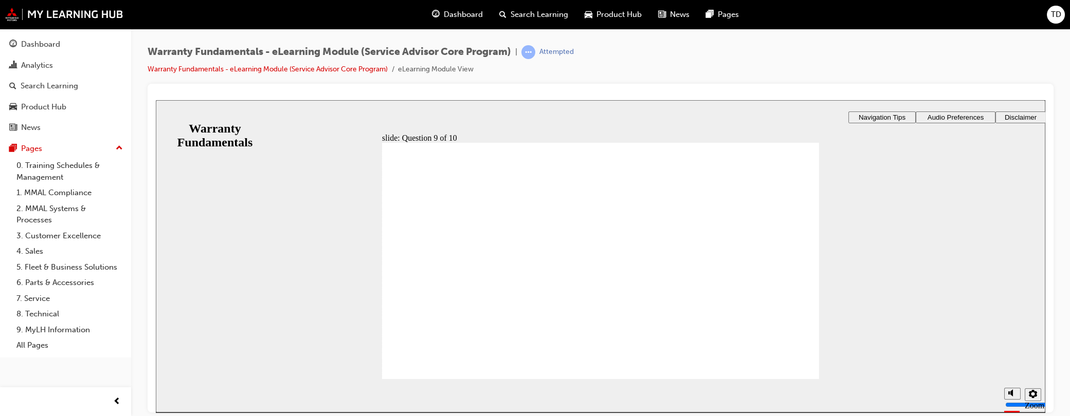
radio input "true"
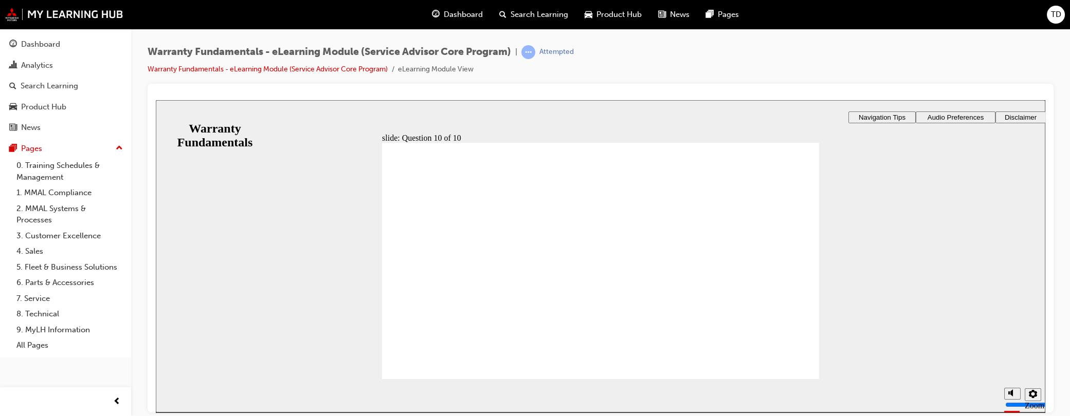
radio input "true"
drag, startPoint x: 592, startPoint y: 298, endPoint x: 600, endPoint y: 299, distance: 8.8
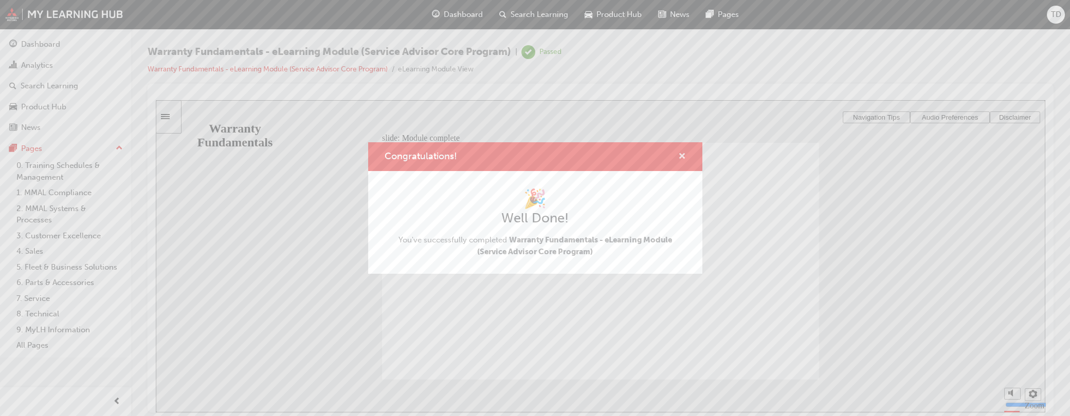
click at [678, 158] on span "cross-icon" at bounding box center [682, 157] width 8 height 9
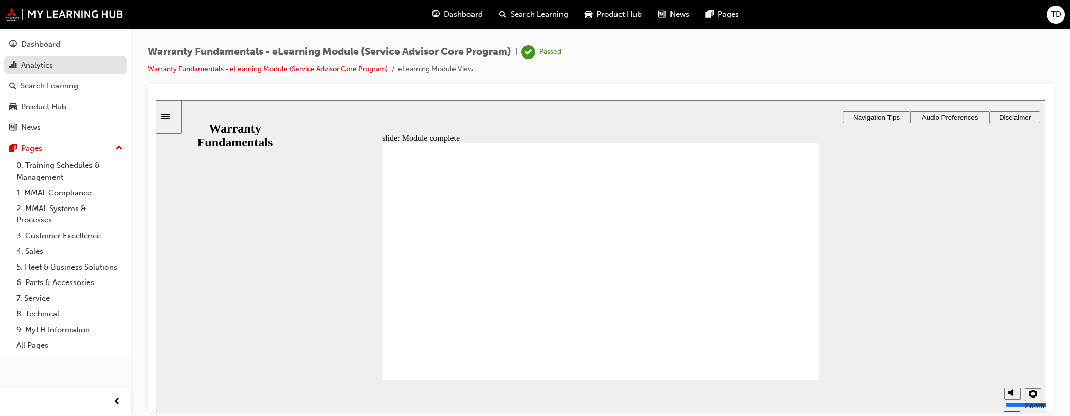
click at [31, 65] on div "Analytics" at bounding box center [37, 66] width 32 height 12
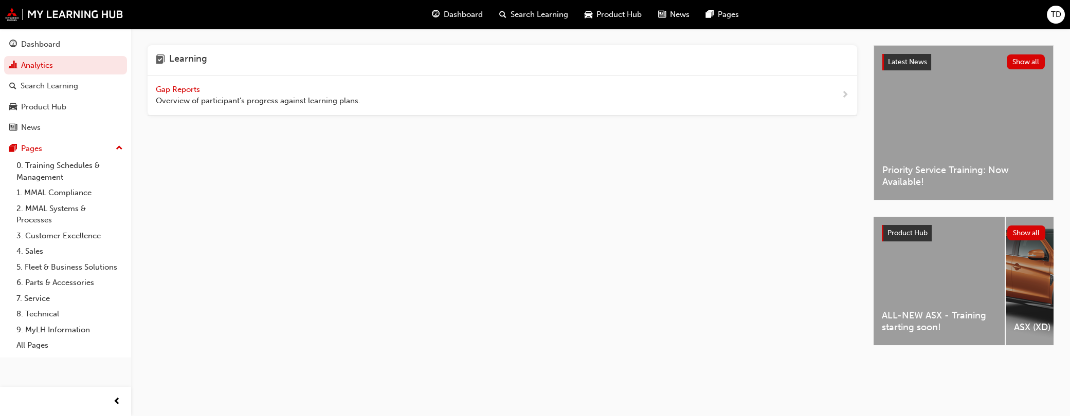
click at [538, 236] on div "Learning Gap Reports Overview of participant's progress against learning plans." at bounding box center [511, 204] width 726 height 319
click at [186, 89] on span "Gap Reports" at bounding box center [179, 89] width 46 height 9
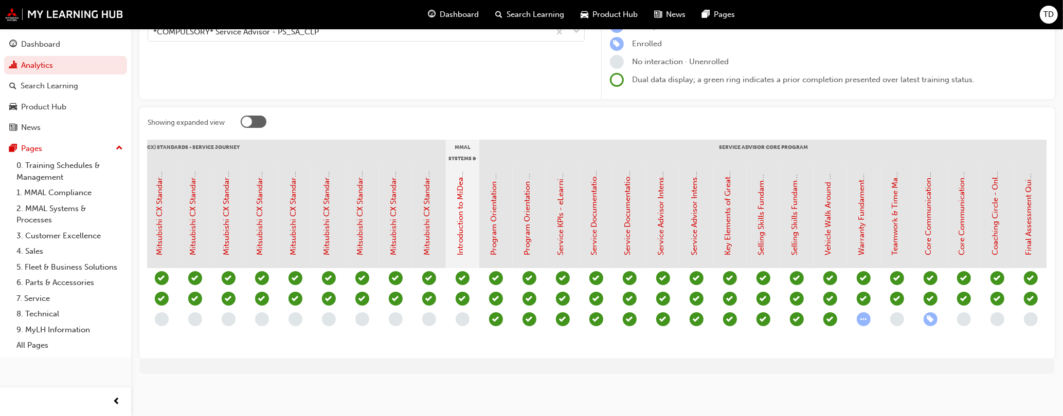
scroll to position [0, 676]
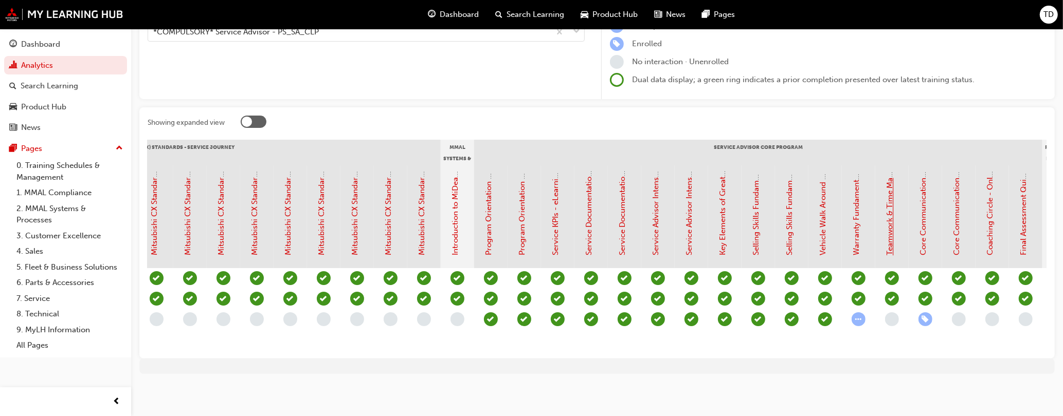
click at [892, 224] on link "Teamwork & Time Management - eLearning Module (Service Advisor Core Program)" at bounding box center [889, 106] width 9 height 300
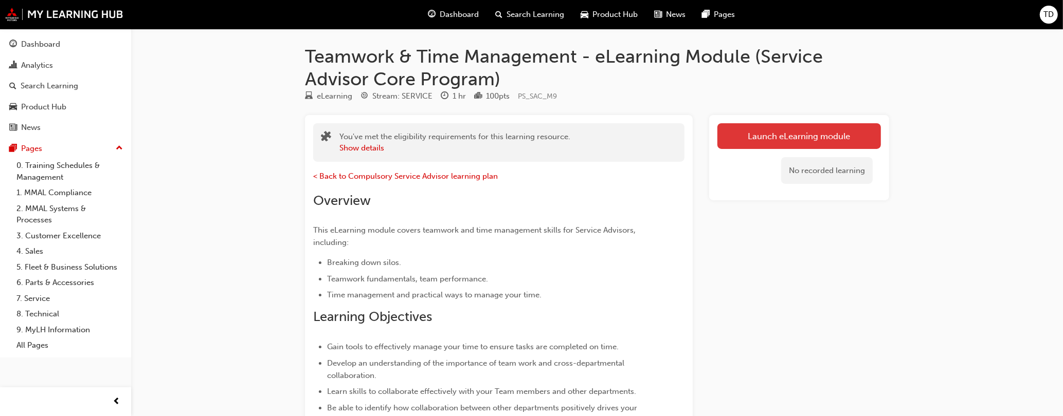
click at [766, 138] on link "Launch eLearning module" at bounding box center [798, 136] width 163 height 26
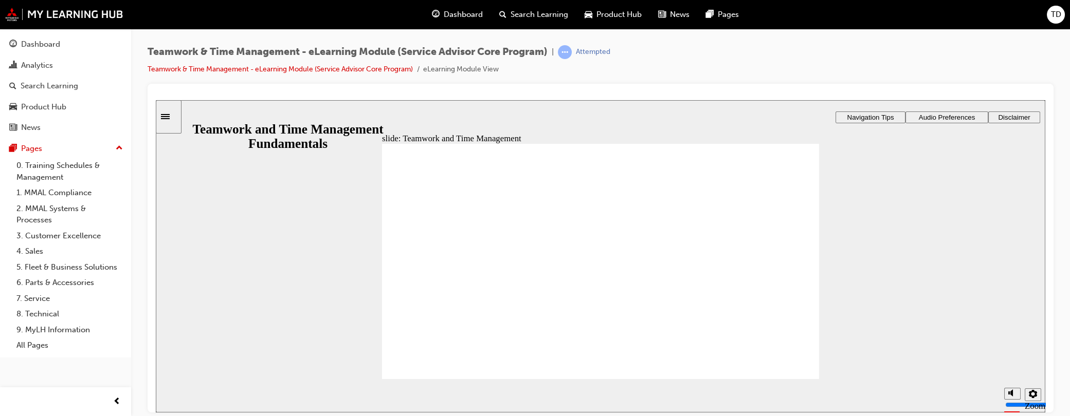
click at [926, 117] on span "Audio Preferences" at bounding box center [947, 117] width 57 height 8
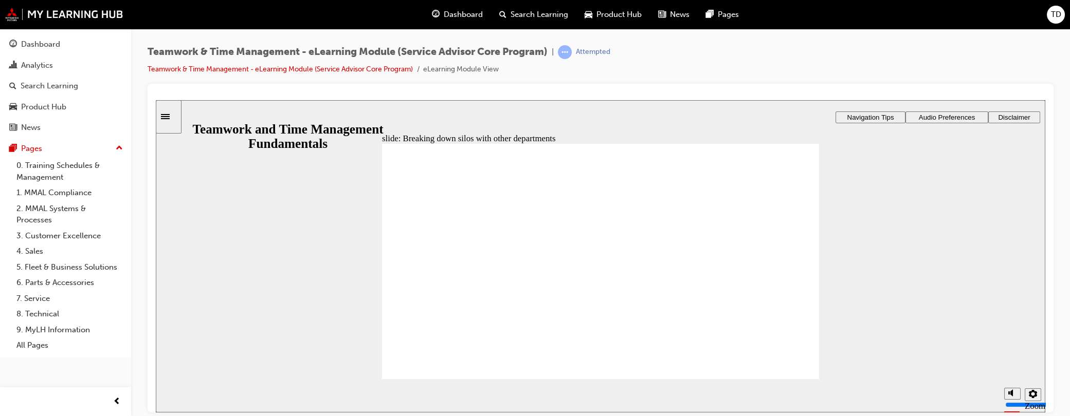
drag, startPoint x: 427, startPoint y: 246, endPoint x: 431, endPoint y: 250, distance: 6.2
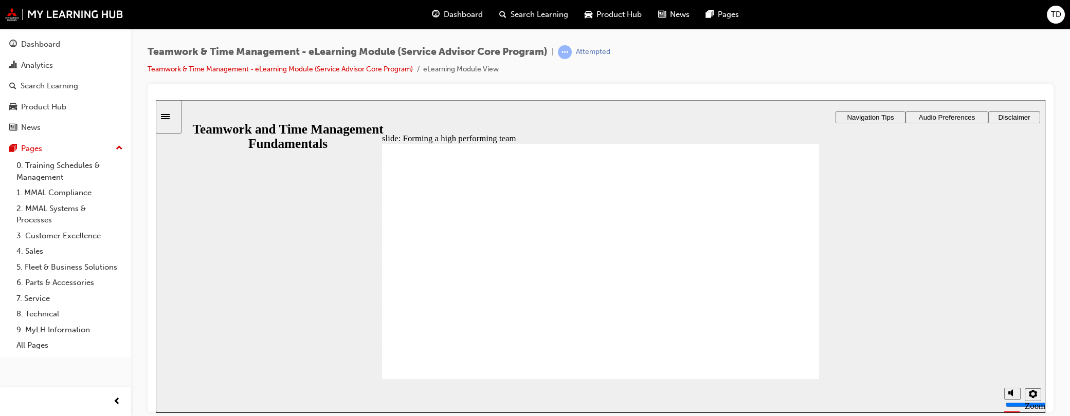
drag, startPoint x: 425, startPoint y: 256, endPoint x: 411, endPoint y: 262, distance: 14.5
